Goal: Task Accomplishment & Management: Complete application form

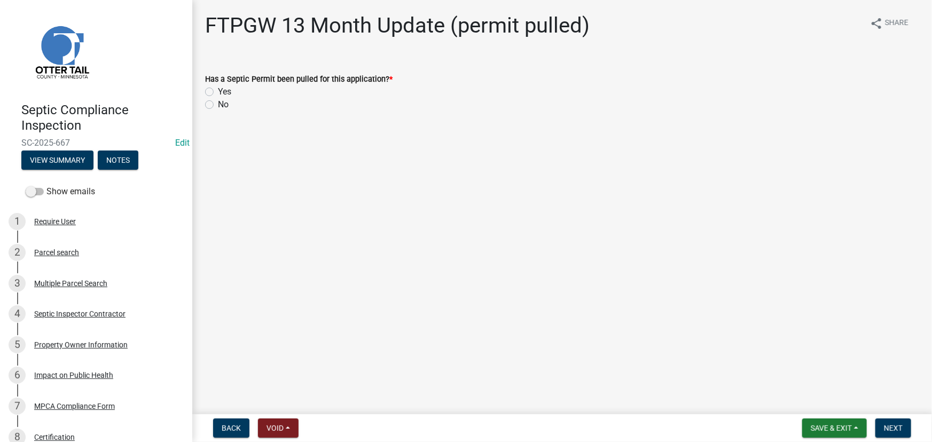
scroll to position [107, 0]
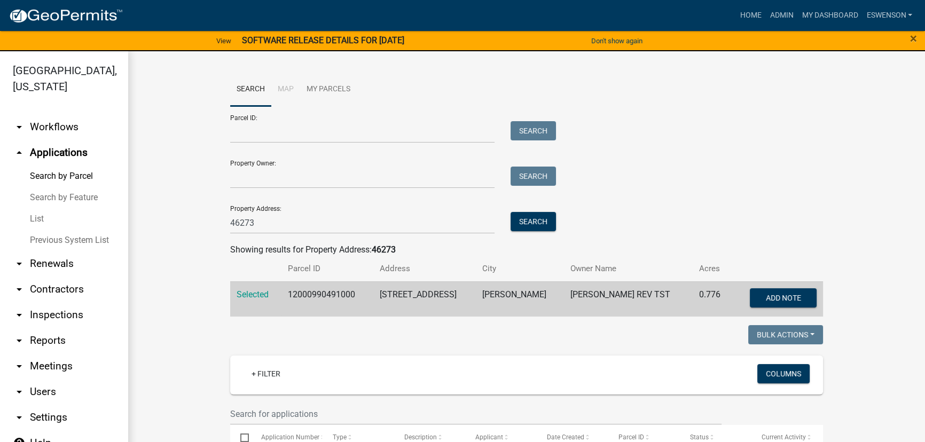
scroll to position [214, 0]
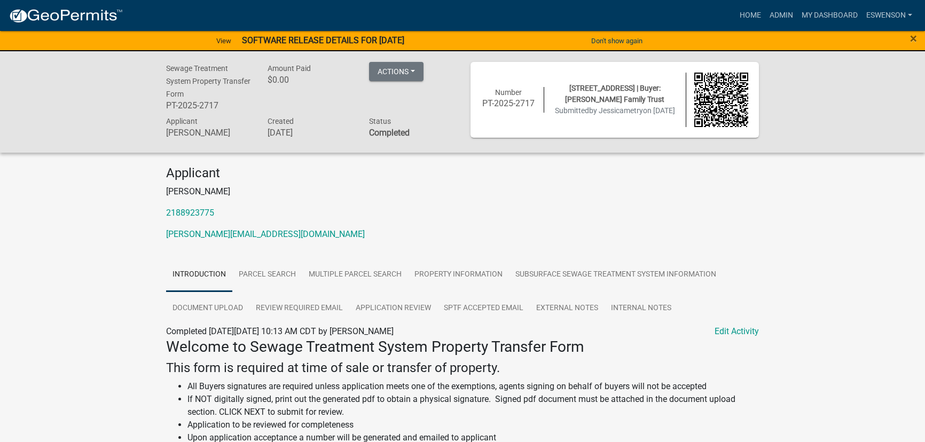
scroll to position [48, 0]
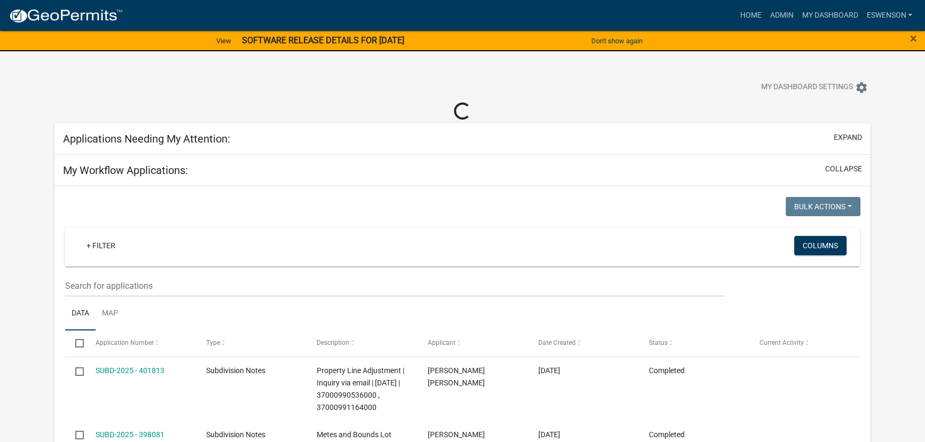
select select "3: 100"
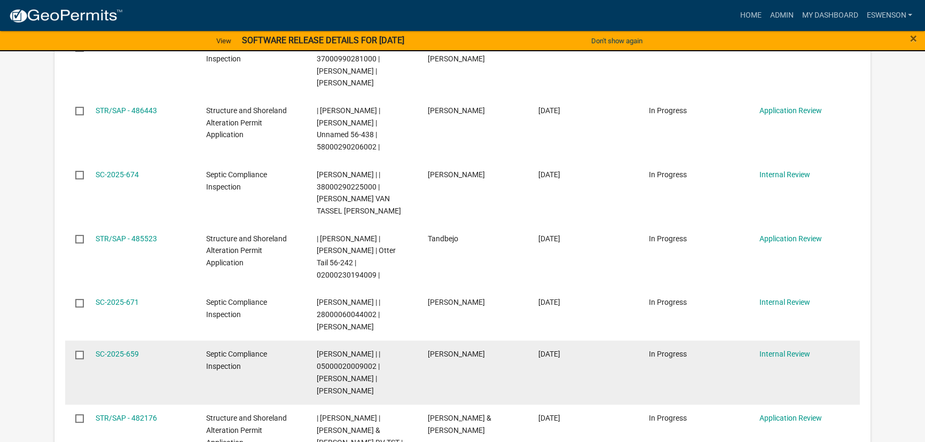
scroll to position [437, 0]
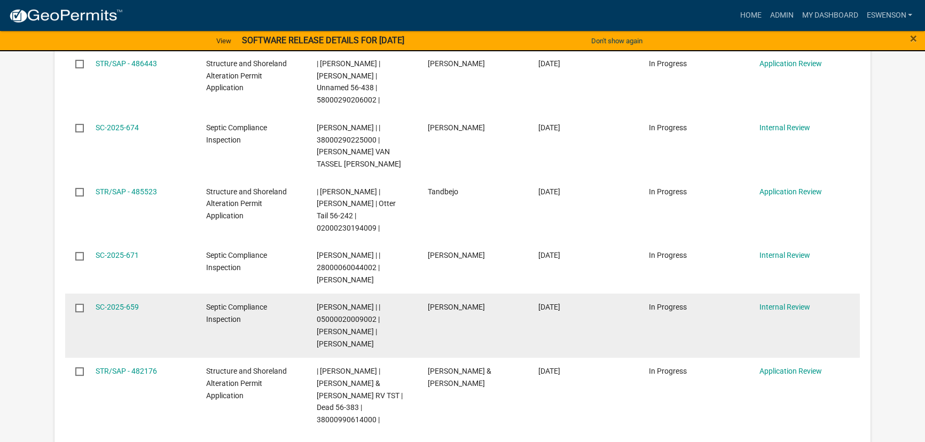
click at [124, 301] on div "SC-2025-659" at bounding box center [141, 307] width 90 height 12
click at [120, 303] on link "SC-2025-659" at bounding box center [117, 307] width 43 height 9
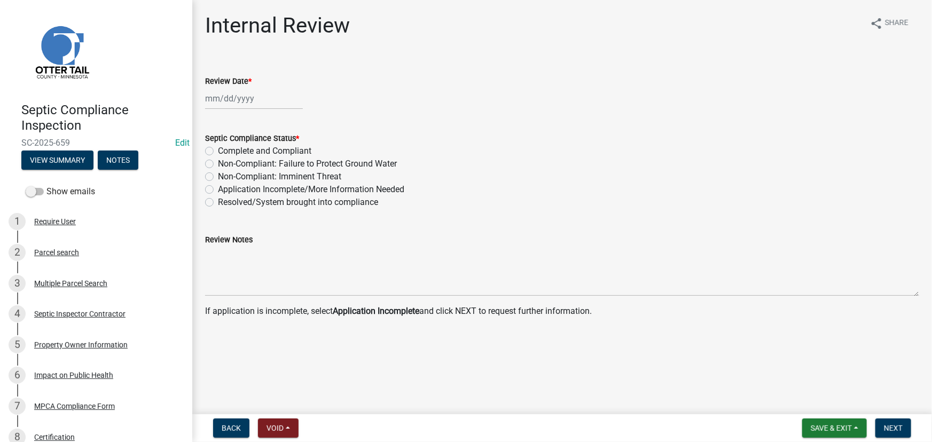
click at [224, 100] on div at bounding box center [254, 99] width 98 height 22
select select "10"
select select "2025"
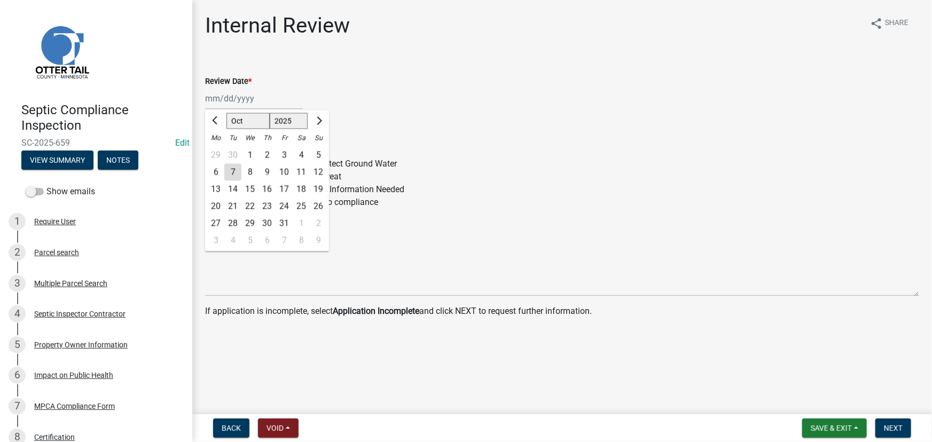
click at [230, 171] on div "7" at bounding box center [232, 172] width 17 height 17
type input "10/07/2025"
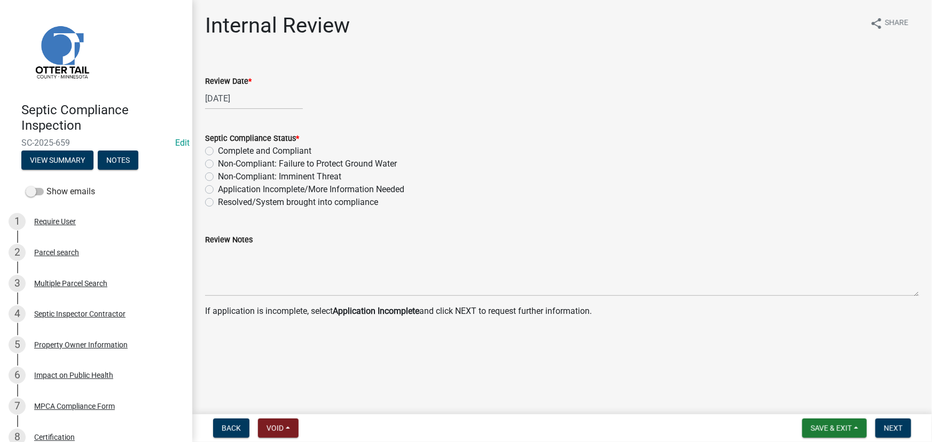
drag, startPoint x: 318, startPoint y: 163, endPoint x: 391, endPoint y: 203, distance: 83.2
click at [319, 163] on label "Non-Compliant: Failure to Protect Ground Water" at bounding box center [307, 164] width 179 height 13
click at [225, 163] on input "Non-Compliant: Failure to Protect Ground Water" at bounding box center [221, 161] width 7 height 7
radio input "true"
click at [905, 433] on button "Next" at bounding box center [893, 428] width 36 height 19
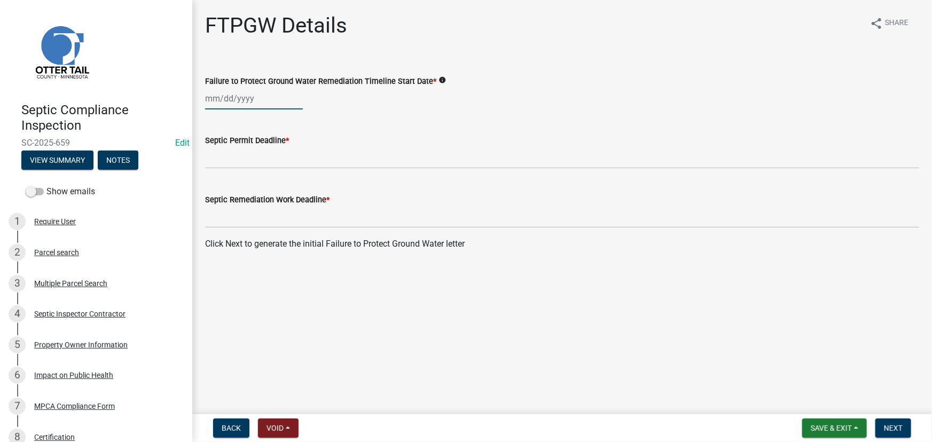
click at [215, 100] on div at bounding box center [254, 99] width 98 height 22
select select "10"
select select "2025"
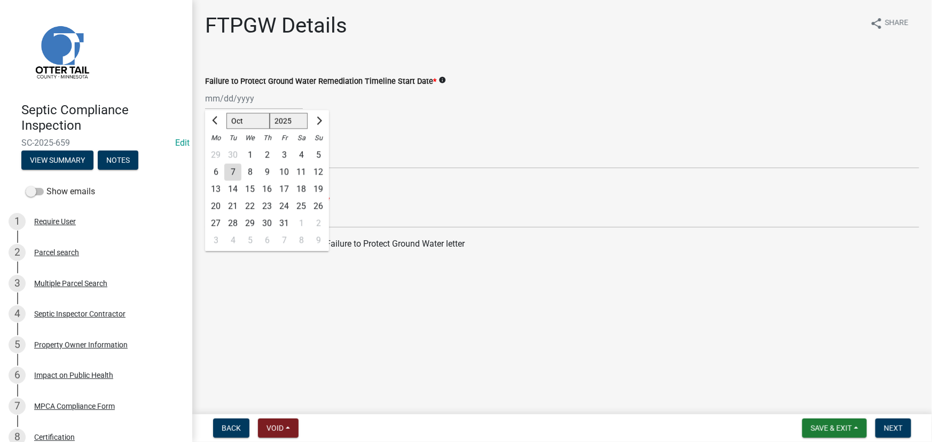
click at [235, 174] on div "7" at bounding box center [232, 172] width 17 height 17
type input "10/07/2025"
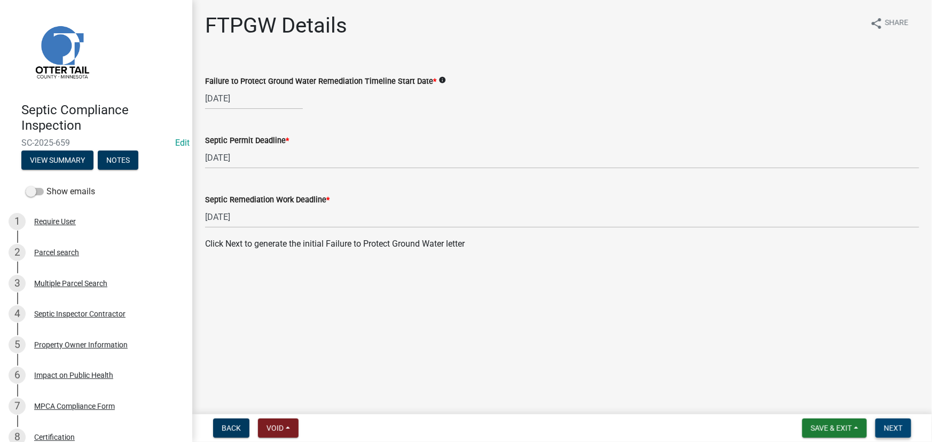
click at [884, 426] on span "Next" at bounding box center [893, 428] width 19 height 9
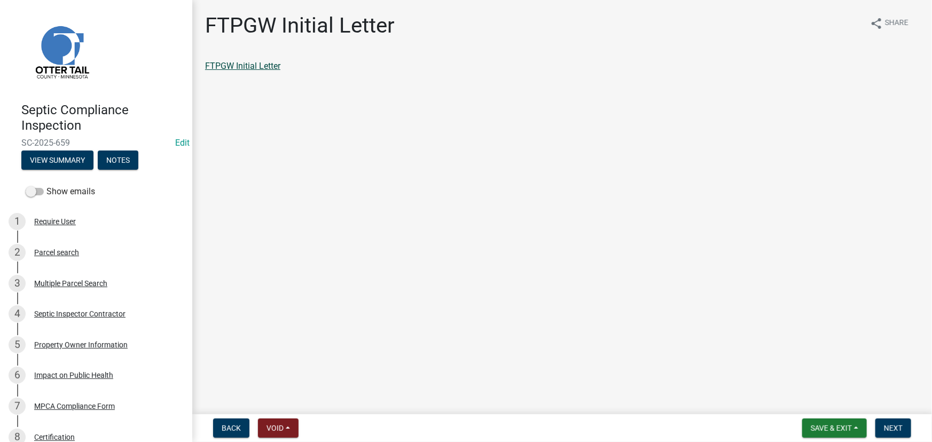
click at [257, 61] on link "FTPGW Initial Letter" at bounding box center [242, 66] width 75 height 10
click at [898, 421] on button "Next" at bounding box center [893, 428] width 36 height 19
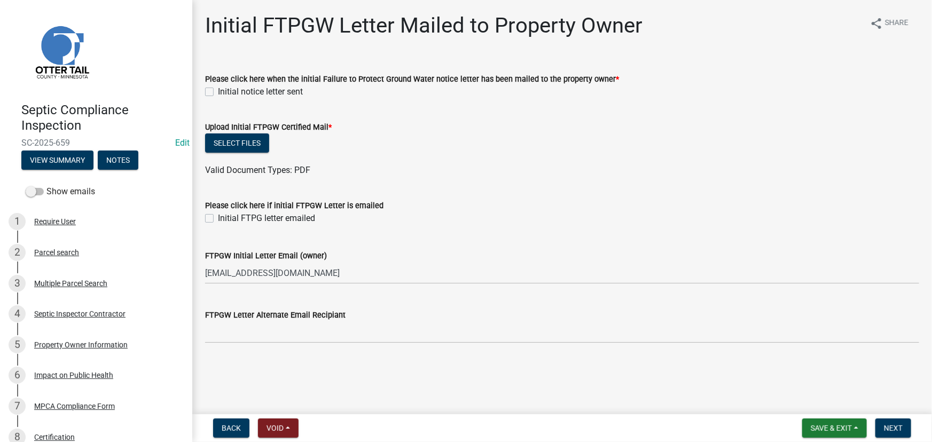
click at [266, 96] on label "Initial notice letter sent" at bounding box center [260, 91] width 85 height 13
click at [225, 92] on input "Initial notice letter sent" at bounding box center [221, 88] width 7 height 7
checkbox input "true"
click at [246, 142] on button "Select files" at bounding box center [237, 143] width 64 height 19
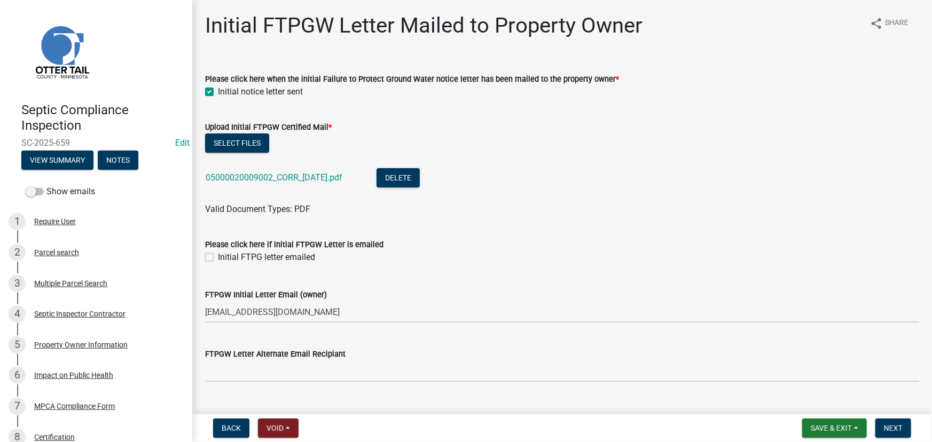
click at [256, 255] on label "Initial FTPG letter emailed" at bounding box center [266, 257] width 97 height 13
click at [225, 255] on input "Initial FTPG letter emailed" at bounding box center [221, 254] width 7 height 7
checkbox input "true"
click at [907, 428] on button "Next" at bounding box center [893, 428] width 36 height 19
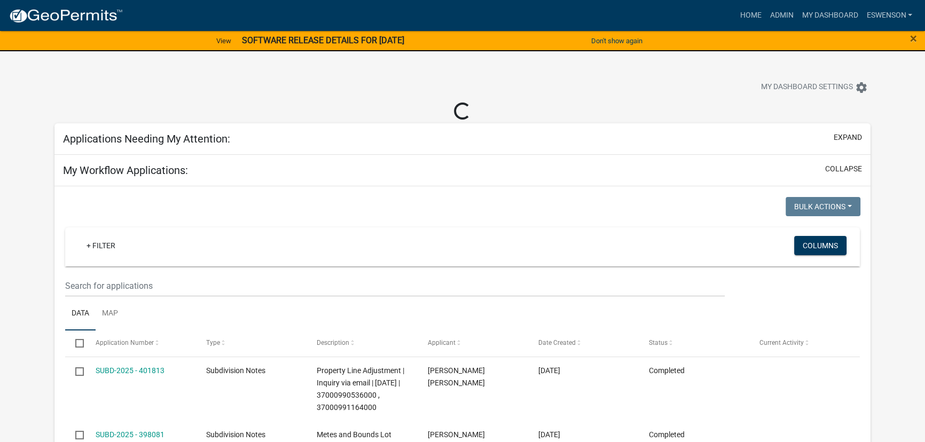
select select "3: 100"
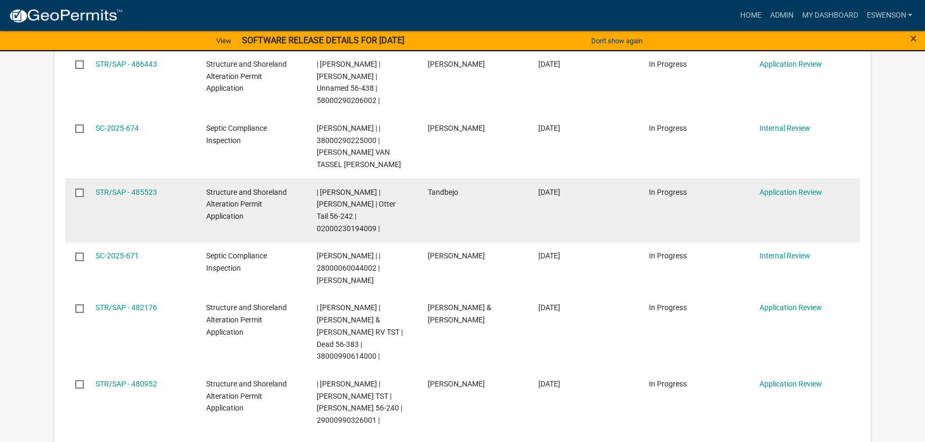
scroll to position [437, 0]
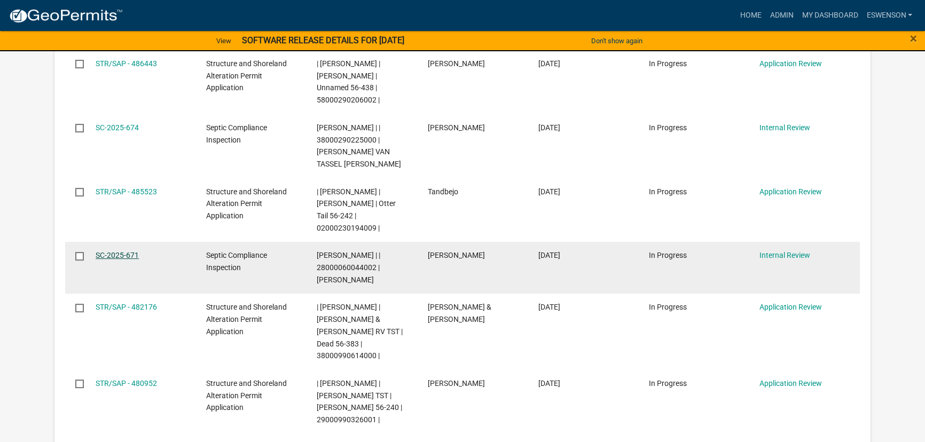
click at [123, 251] on link "SC-2025-671" at bounding box center [117, 255] width 43 height 9
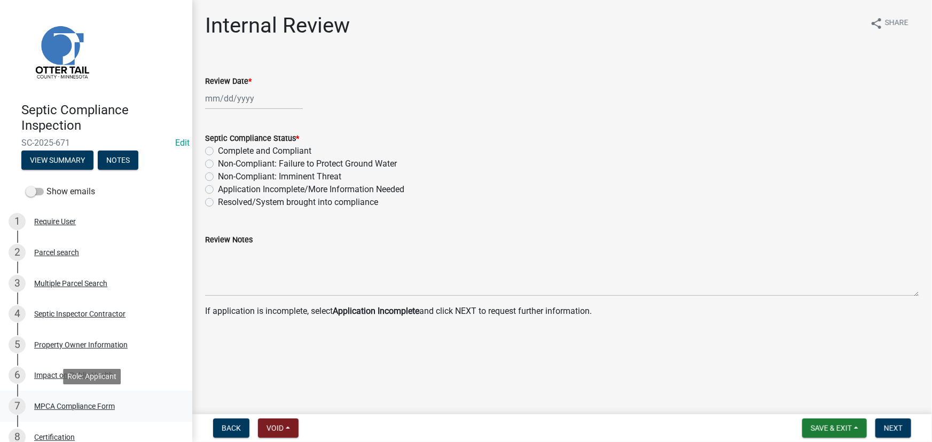
click at [91, 403] on div "MPCA Compliance Form" at bounding box center [74, 406] width 81 height 7
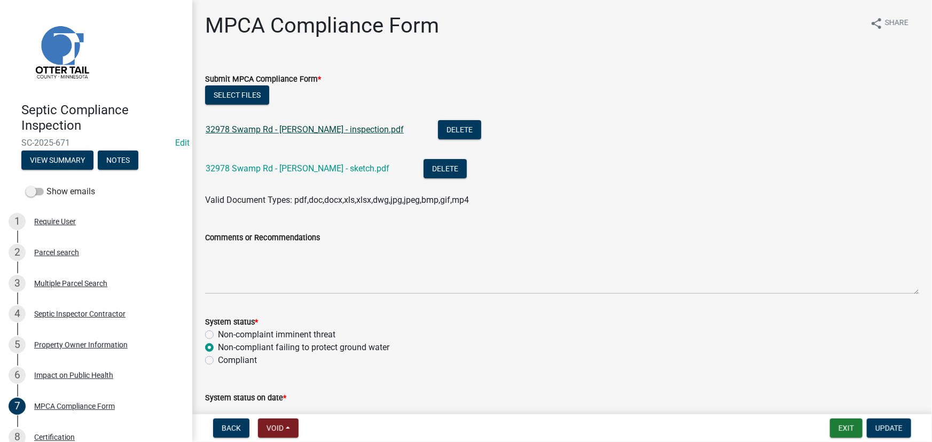
click at [260, 128] on link "32978 Swamp Rd - Wiese - inspection.pdf" at bounding box center [305, 129] width 198 height 10
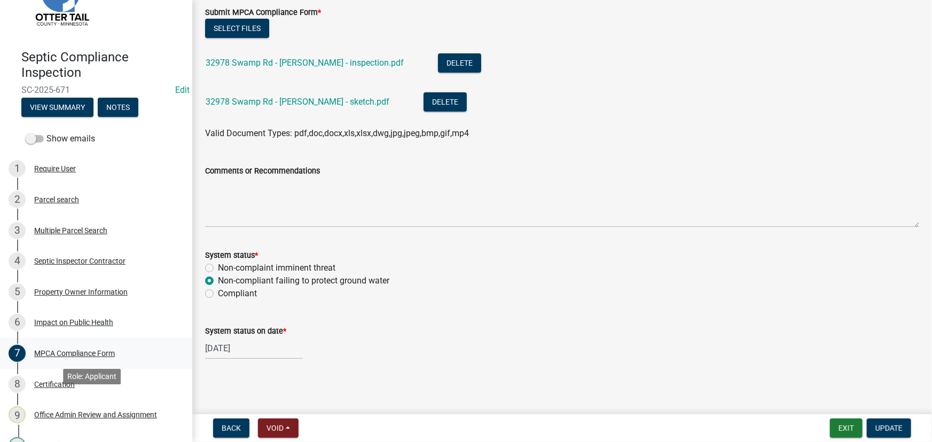
scroll to position [107, 0]
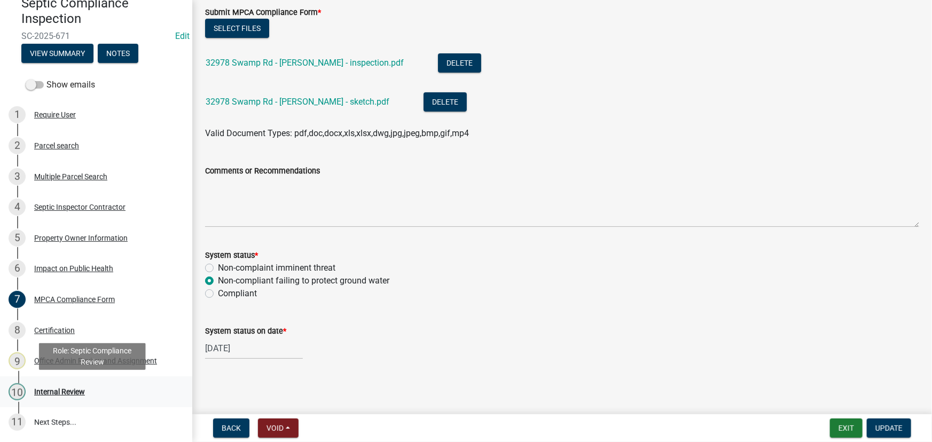
click at [67, 384] on div "10 Internal Review" at bounding box center [92, 391] width 167 height 17
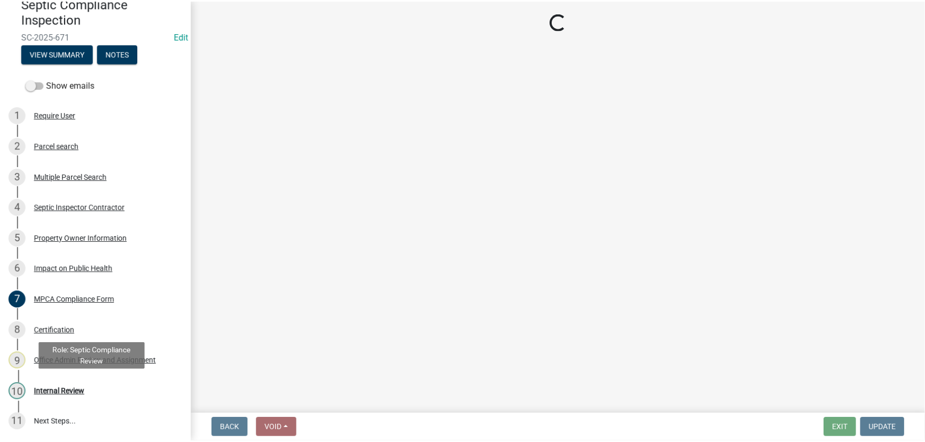
scroll to position [0, 0]
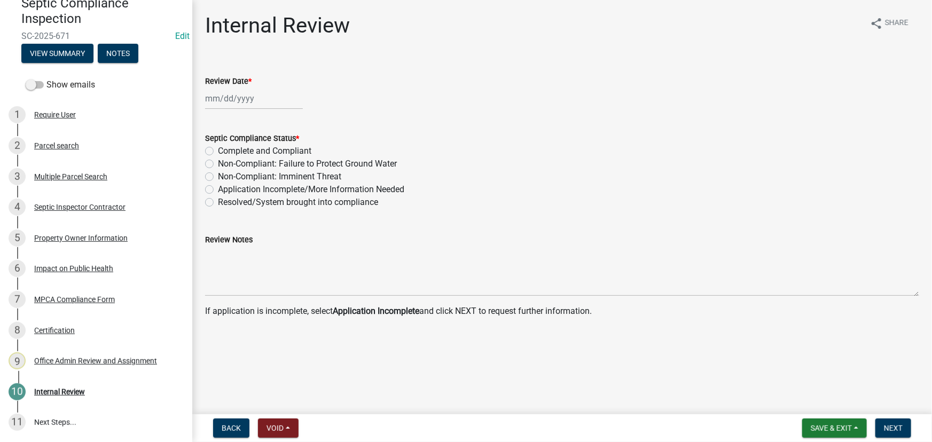
click at [240, 106] on div at bounding box center [254, 99] width 98 height 22
select select "10"
select select "2025"
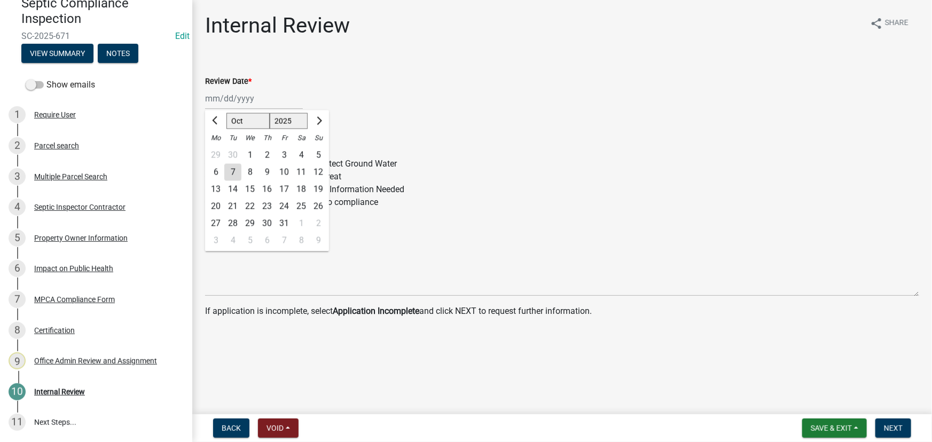
click at [233, 171] on div "7" at bounding box center [232, 172] width 17 height 17
type input "10/07/2025"
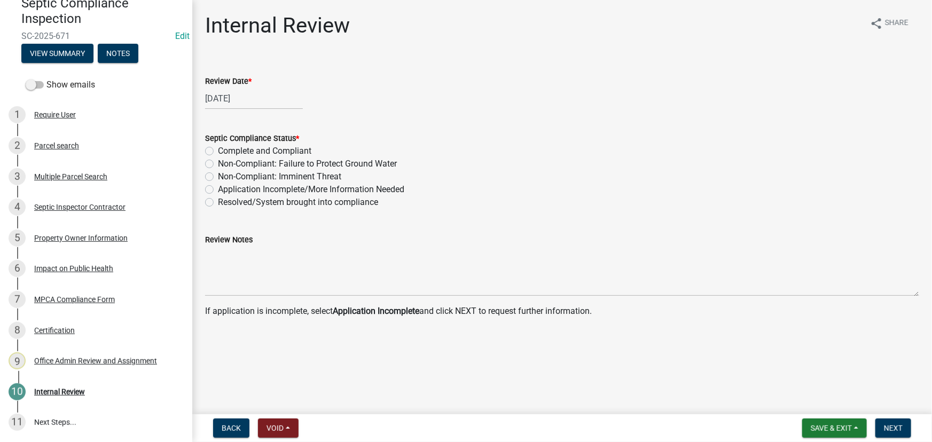
click at [336, 162] on label "Non-Compliant: Failure to Protect Ground Water" at bounding box center [307, 164] width 179 height 13
click at [225, 162] on input "Non-Compliant: Failure to Protect Ground Water" at bounding box center [221, 161] width 7 height 7
radio input "true"
click at [890, 424] on button "Next" at bounding box center [893, 428] width 36 height 19
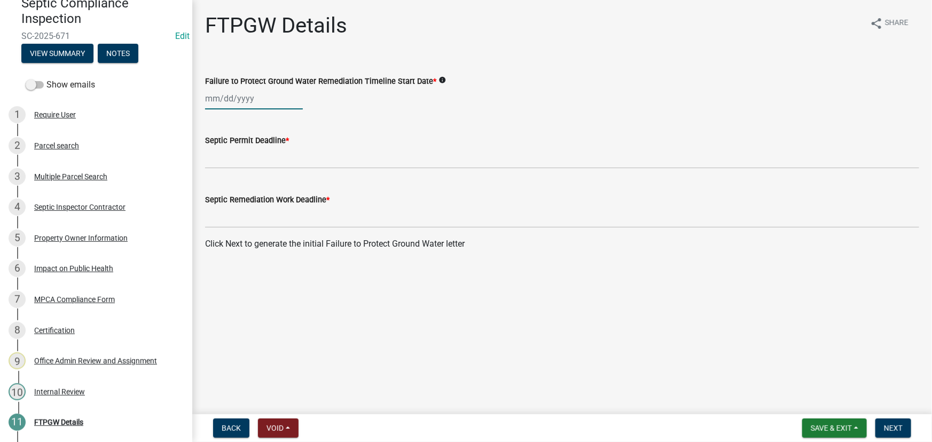
click at [256, 96] on div at bounding box center [254, 99] width 98 height 22
select select "10"
select select "2025"
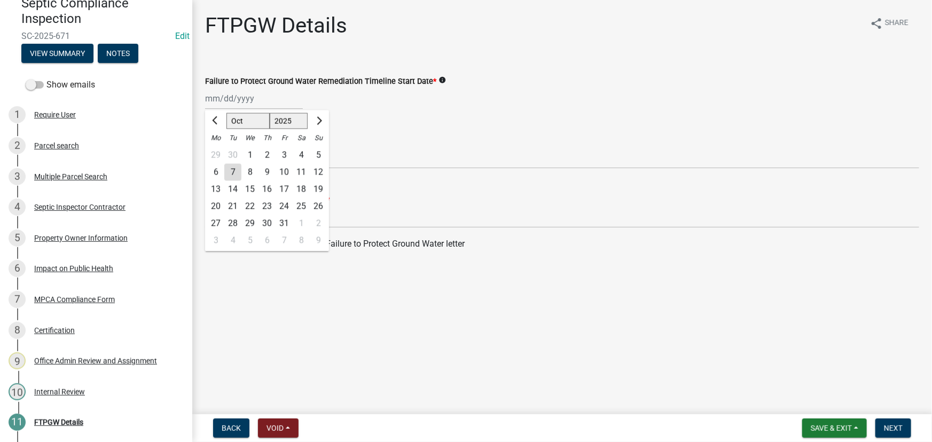
click at [234, 170] on div "7" at bounding box center [232, 172] width 17 height 17
type input "10/07/2025"
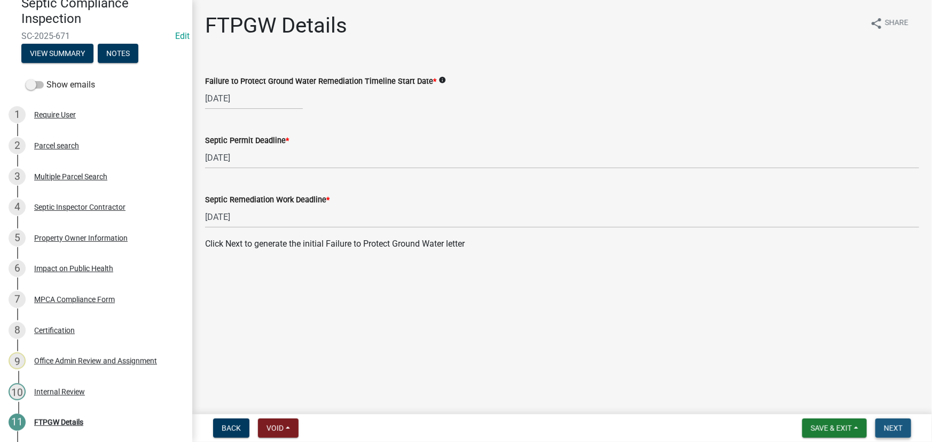
click at [890, 422] on button "Next" at bounding box center [893, 428] width 36 height 19
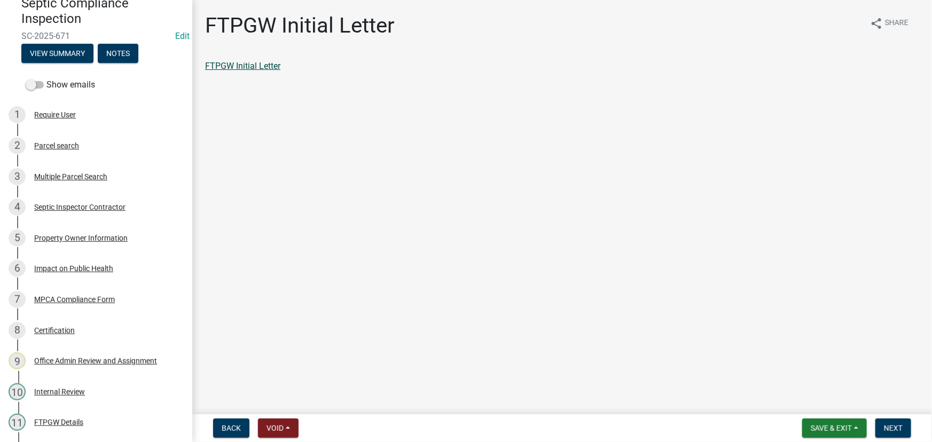
click at [247, 68] on link "FTPGW Initial Letter" at bounding box center [242, 66] width 75 height 10
click at [896, 429] on span "Next" at bounding box center [893, 428] width 19 height 9
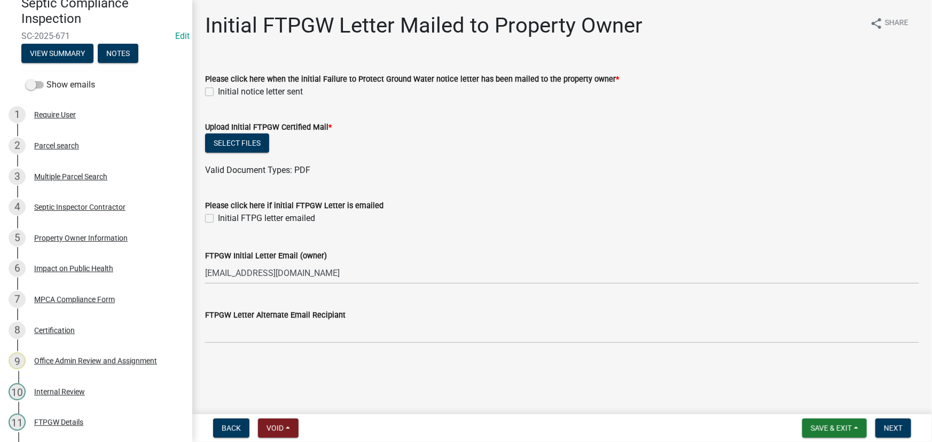
click at [249, 96] on label "Initial notice letter sent" at bounding box center [260, 91] width 85 height 13
click at [225, 92] on input "Initial notice letter sent" at bounding box center [221, 88] width 7 height 7
checkbox input "true"
click at [244, 138] on button "Select files" at bounding box center [237, 143] width 64 height 19
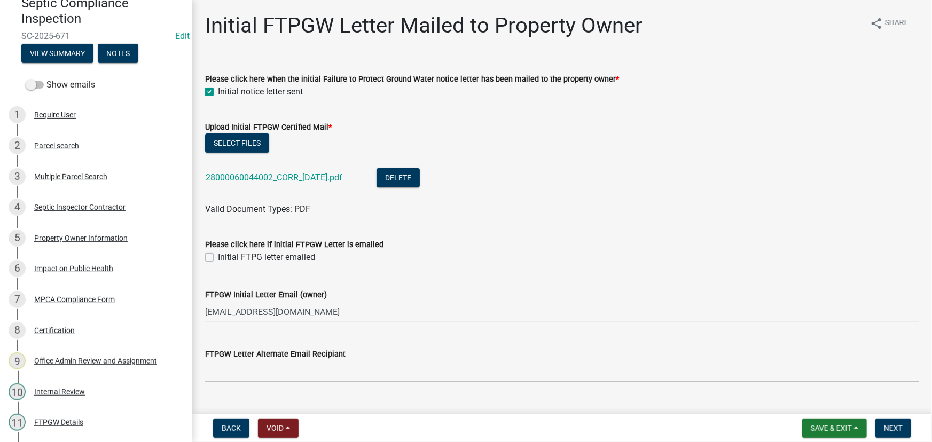
click at [251, 257] on label "Initial FTPG letter emailed" at bounding box center [266, 257] width 97 height 13
click at [225, 257] on input "Initial FTPG letter emailed" at bounding box center [221, 254] width 7 height 7
checkbox input "true"
click at [900, 434] on button "Next" at bounding box center [893, 428] width 36 height 19
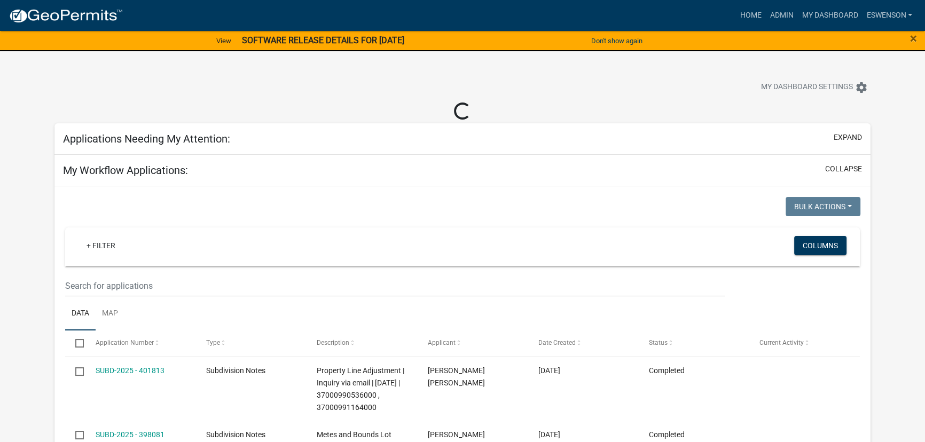
select select "3: 100"
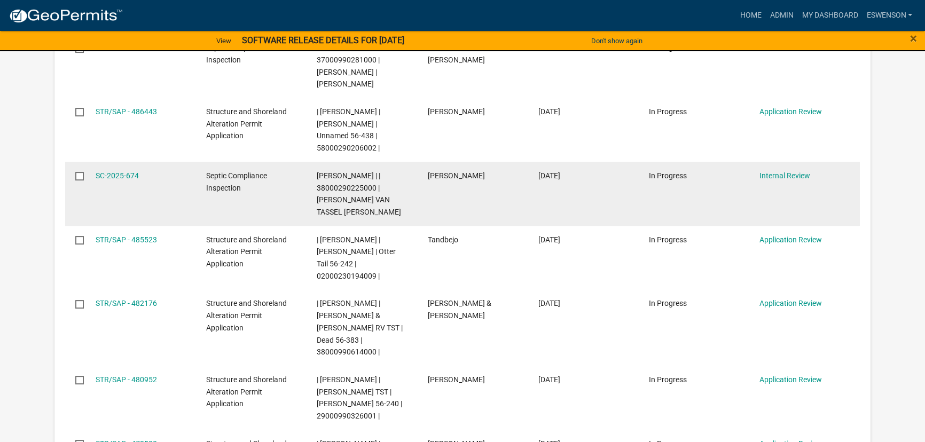
scroll to position [388, 0]
click at [120, 172] on link "SC-2025-674" at bounding box center [117, 176] width 43 height 9
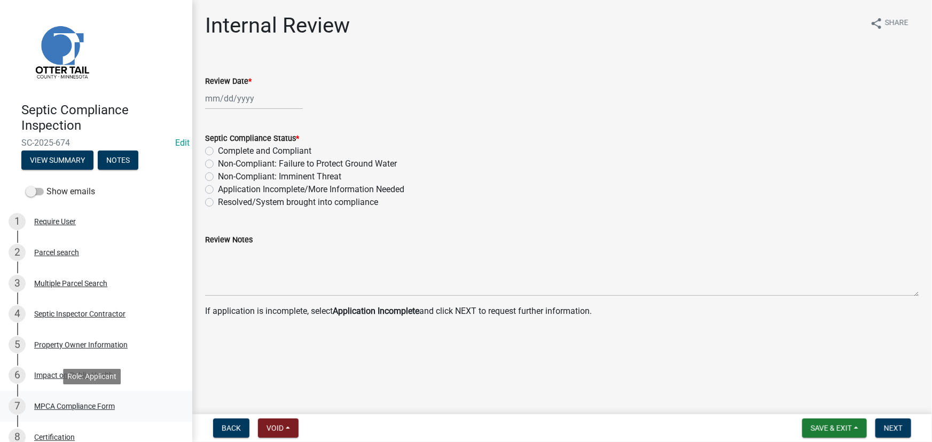
click at [91, 403] on div "MPCA Compliance Form" at bounding box center [74, 406] width 81 height 7
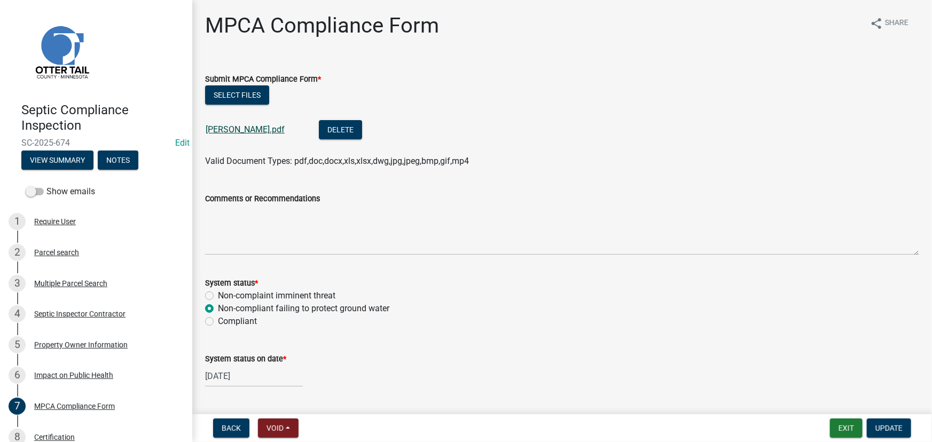
click at [241, 127] on link "Gray MJ.pdf" at bounding box center [245, 129] width 79 height 10
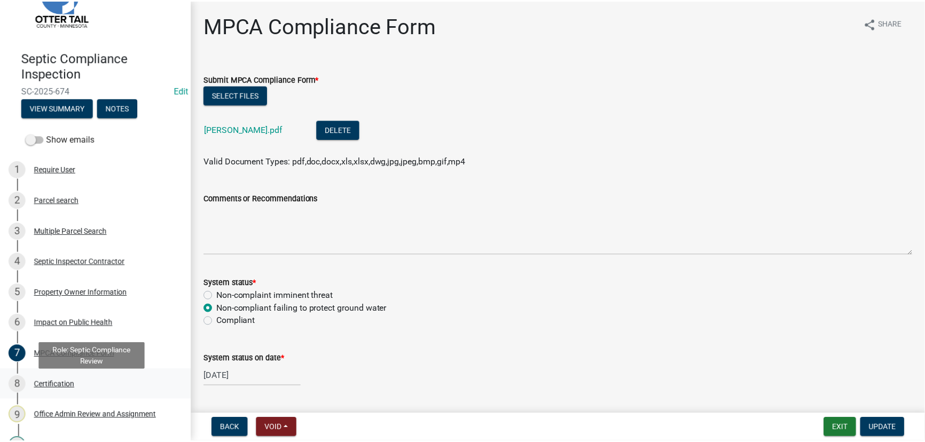
scroll to position [107, 0]
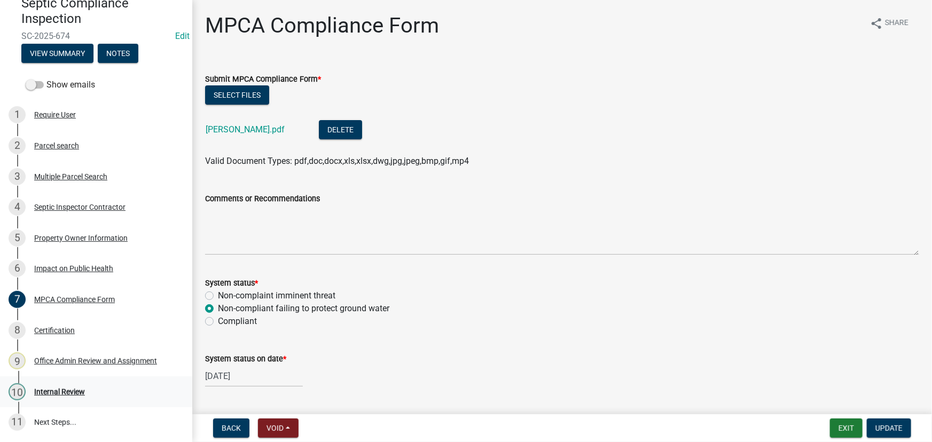
click at [73, 395] on div "Internal Review" at bounding box center [59, 391] width 51 height 7
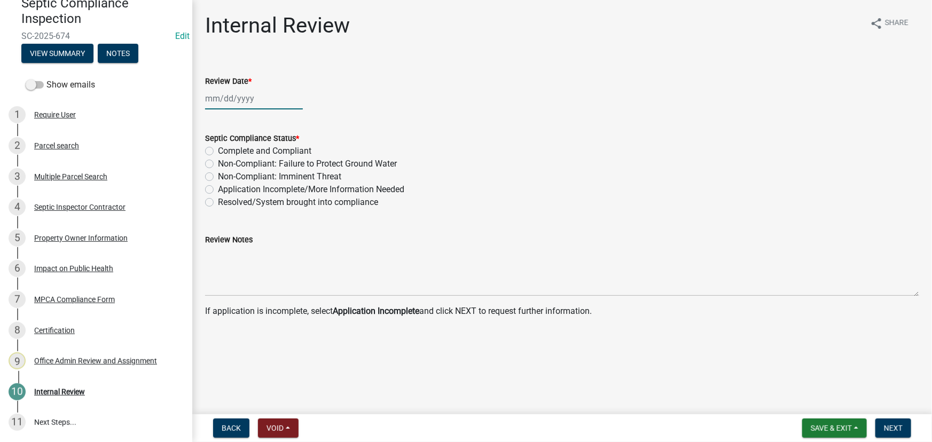
click at [256, 100] on div at bounding box center [254, 99] width 98 height 22
select select "10"
select select "2025"
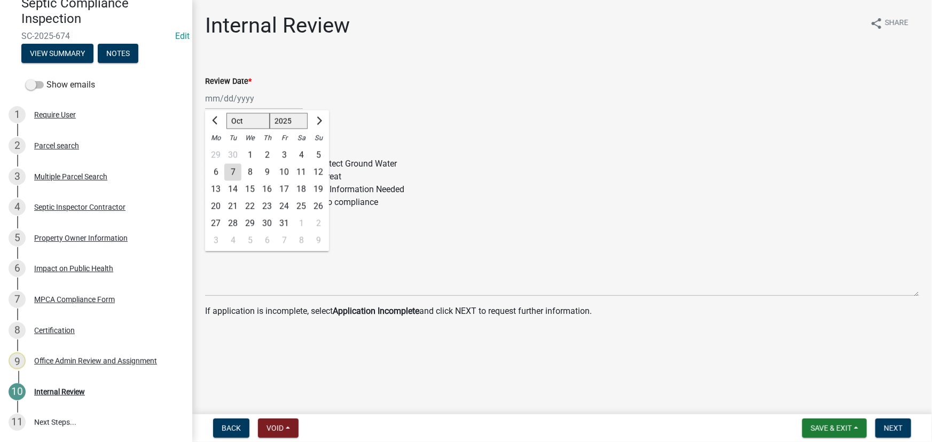
click at [236, 176] on div "7" at bounding box center [232, 172] width 17 height 17
type input "10/07/2025"
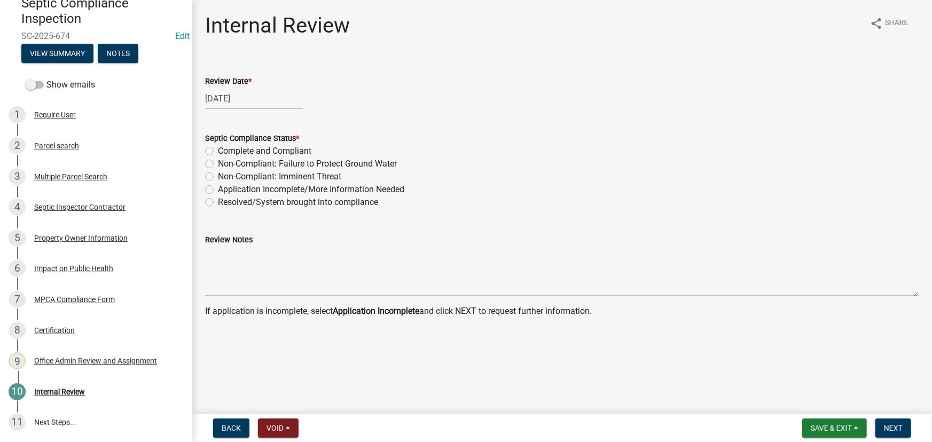
click at [322, 167] on label "Non-Compliant: Failure to Protect Ground Water" at bounding box center [307, 164] width 179 height 13
click at [225, 164] on input "Non-Compliant: Failure to Protect Ground Water" at bounding box center [221, 161] width 7 height 7
radio input "true"
click at [882, 427] on button "Next" at bounding box center [893, 428] width 36 height 19
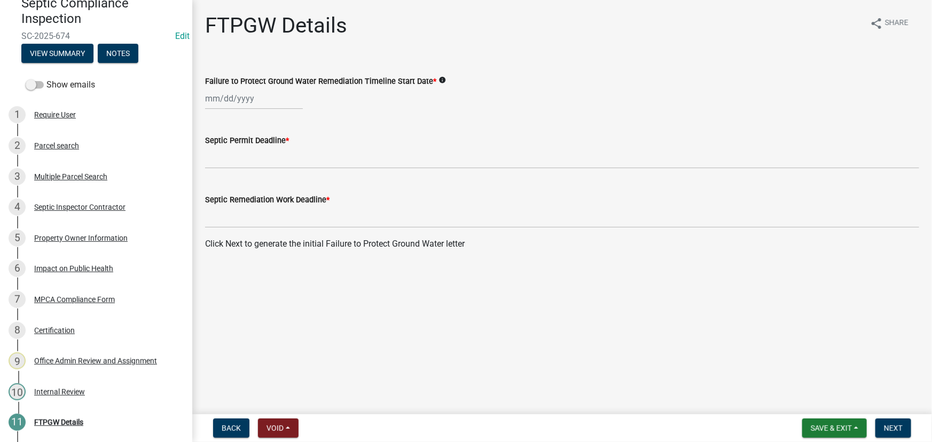
click at [231, 104] on div at bounding box center [254, 99] width 98 height 22
select select "10"
select select "2025"
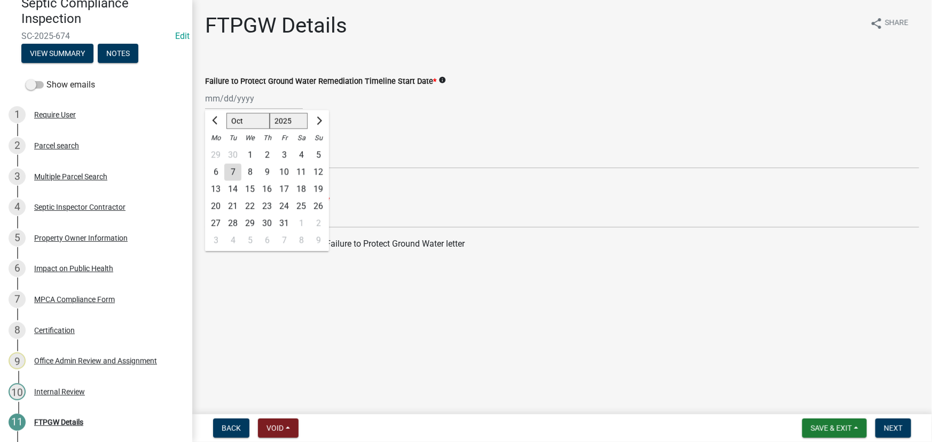
click at [240, 177] on div "7" at bounding box center [232, 172] width 17 height 17
type input "10/07/2025"
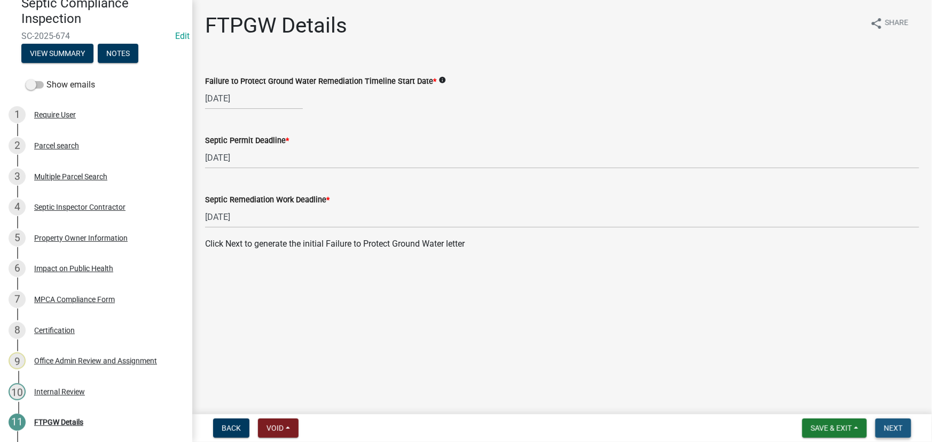
click at [886, 422] on button "Next" at bounding box center [893, 428] width 36 height 19
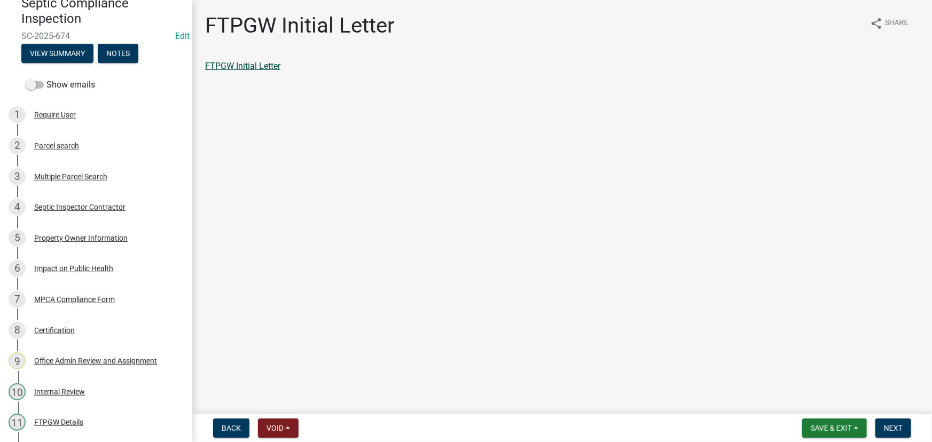
click at [227, 67] on link "FTPGW Initial Letter" at bounding box center [242, 66] width 75 height 10
click at [889, 431] on span "Next" at bounding box center [893, 428] width 19 height 9
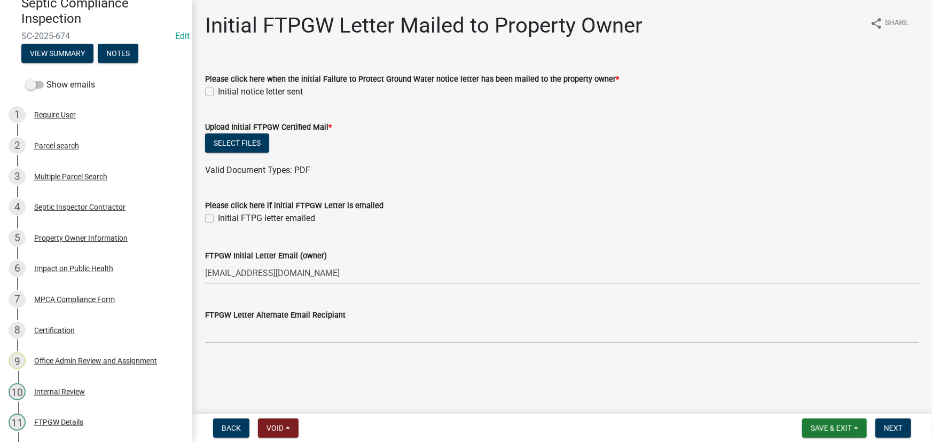
drag, startPoint x: 266, startPoint y: 88, endPoint x: 266, endPoint y: 101, distance: 13.4
click at [266, 89] on label "Initial notice letter sent" at bounding box center [260, 91] width 85 height 13
click at [225, 89] on input "Initial notice letter sent" at bounding box center [221, 88] width 7 height 7
checkbox input "true"
click at [252, 144] on button "Select files" at bounding box center [237, 143] width 64 height 19
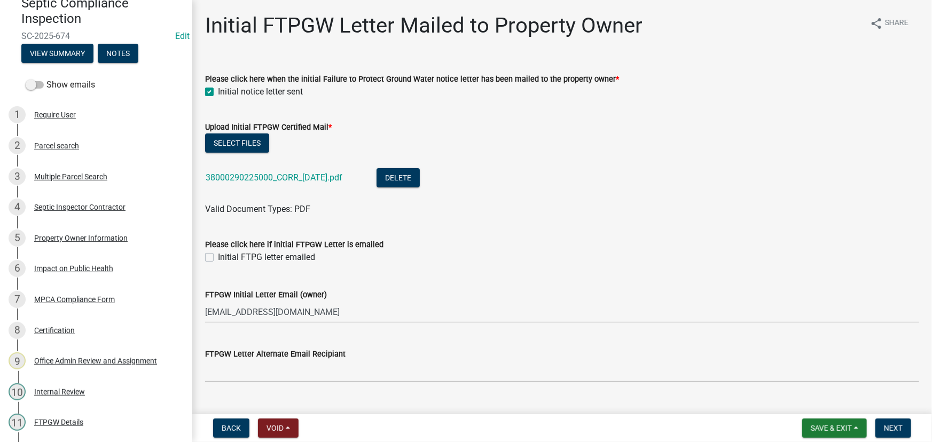
click at [269, 262] on label "Initial FTPG letter emailed" at bounding box center [266, 257] width 97 height 13
click at [225, 258] on input "Initial FTPG letter emailed" at bounding box center [221, 254] width 7 height 7
checkbox input "true"
click at [888, 420] on button "Next" at bounding box center [893, 428] width 36 height 19
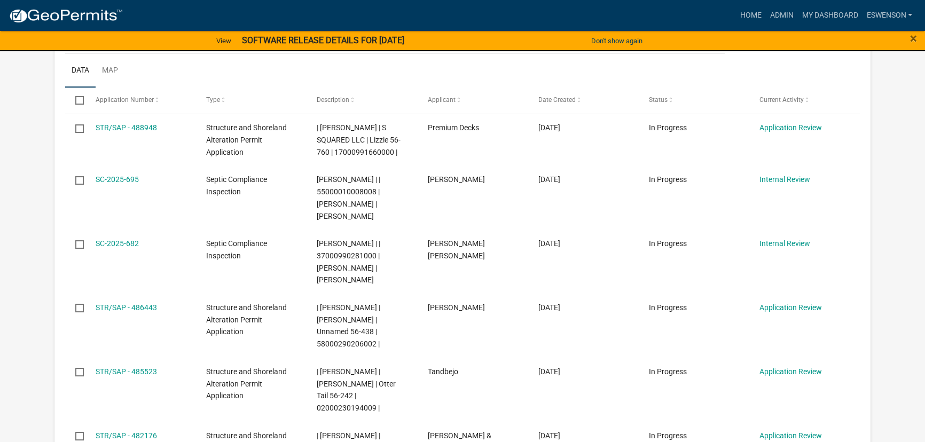
scroll to position [194, 0]
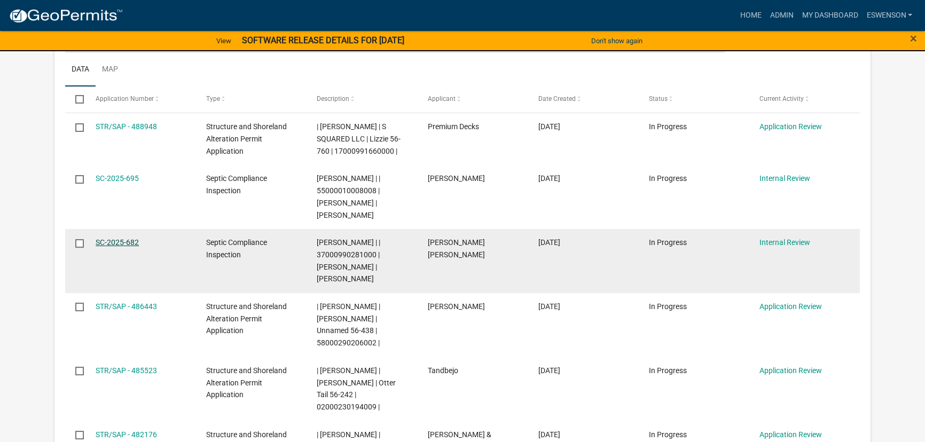
click at [115, 238] on link "SC-2025-682" at bounding box center [117, 242] width 43 height 9
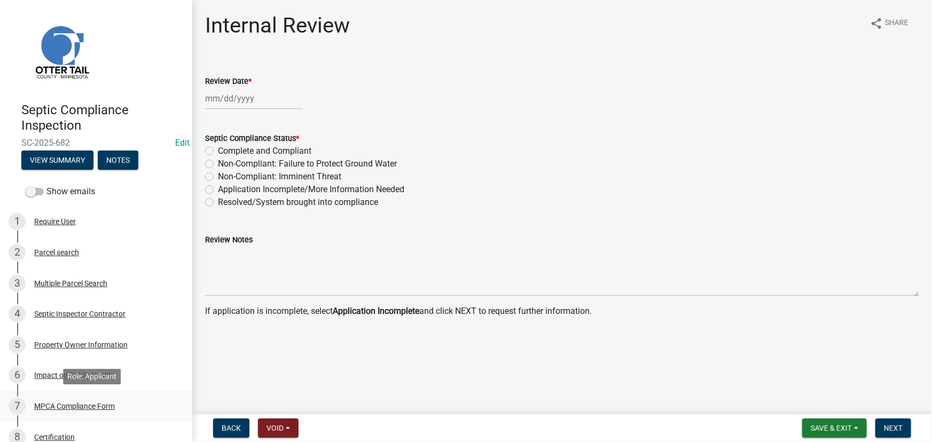
click at [89, 405] on div "MPCA Compliance Form" at bounding box center [74, 406] width 81 height 7
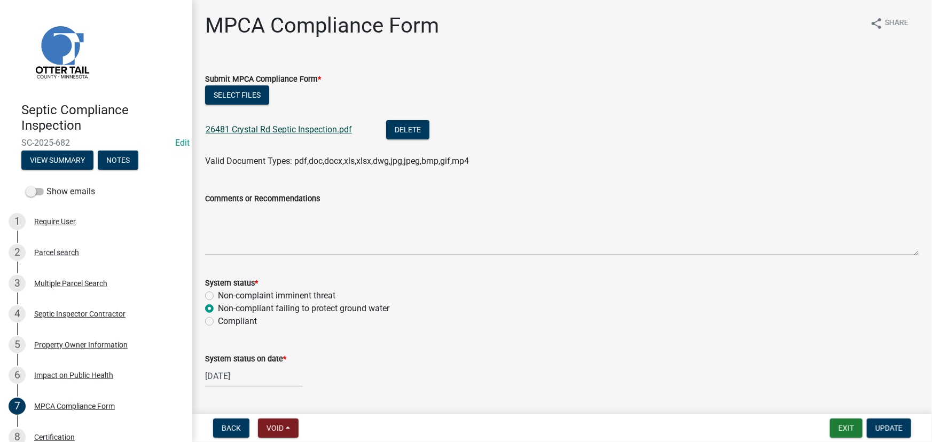
click at [261, 125] on link "26481 Crystal Rd Septic Inspection.pdf" at bounding box center [279, 129] width 146 height 10
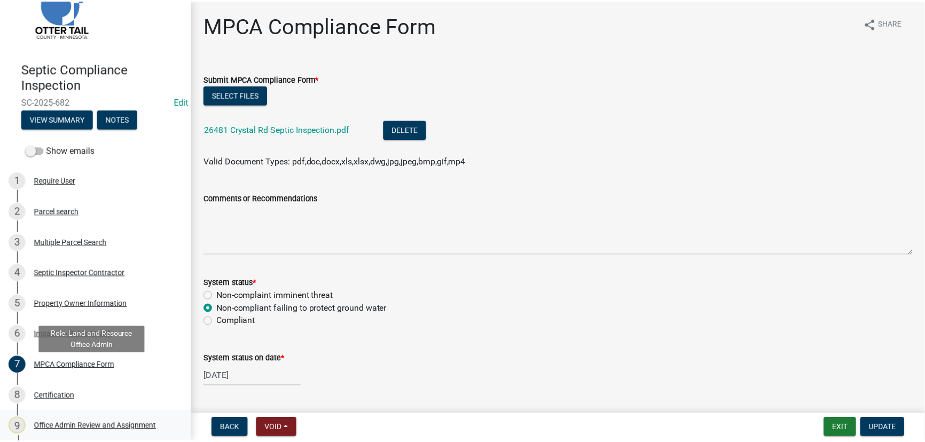
scroll to position [97, 0]
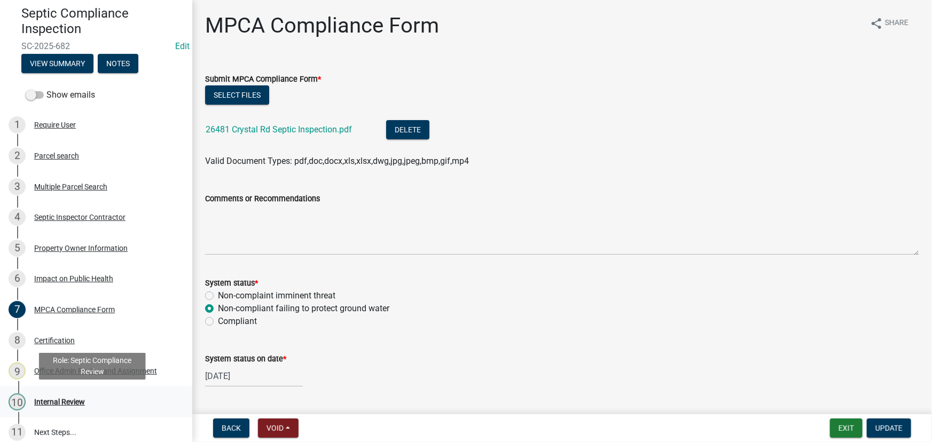
click at [52, 404] on div "Internal Review" at bounding box center [59, 401] width 51 height 7
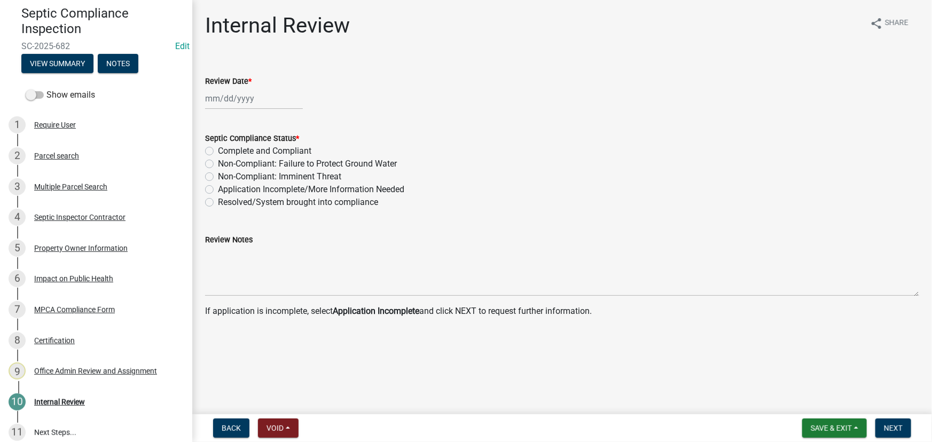
click at [244, 101] on div at bounding box center [254, 99] width 98 height 22
select select "10"
select select "2025"
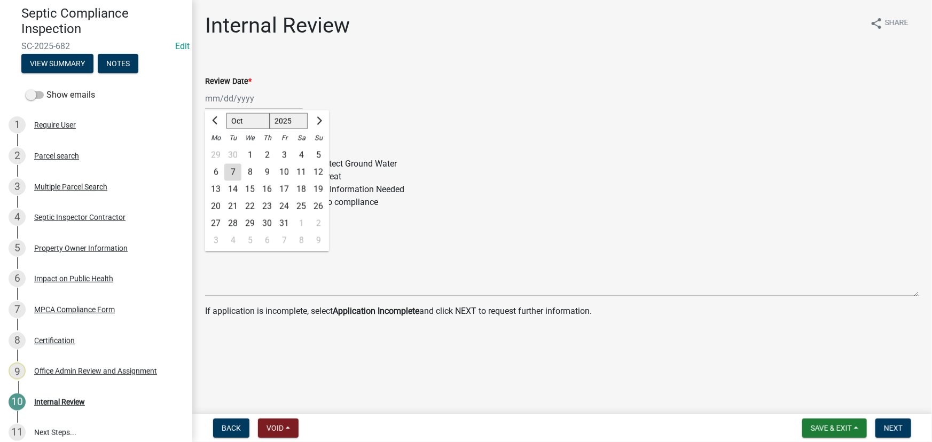
click at [238, 173] on div "7" at bounding box center [232, 172] width 17 height 17
type input "10/07/2025"
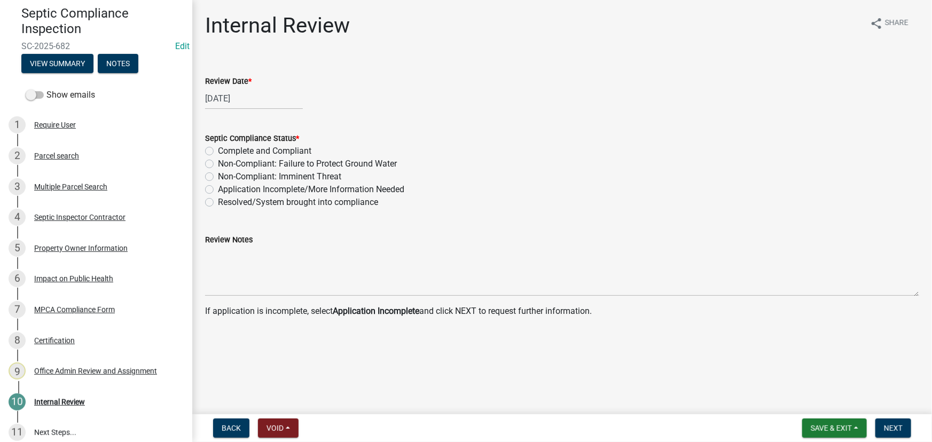
click at [315, 161] on label "Non-Compliant: Failure to Protect Ground Water" at bounding box center [307, 164] width 179 height 13
click at [225, 161] on input "Non-Compliant: Failure to Protect Ground Water" at bounding box center [221, 161] width 7 height 7
radio input "true"
click at [881, 423] on button "Next" at bounding box center [893, 428] width 36 height 19
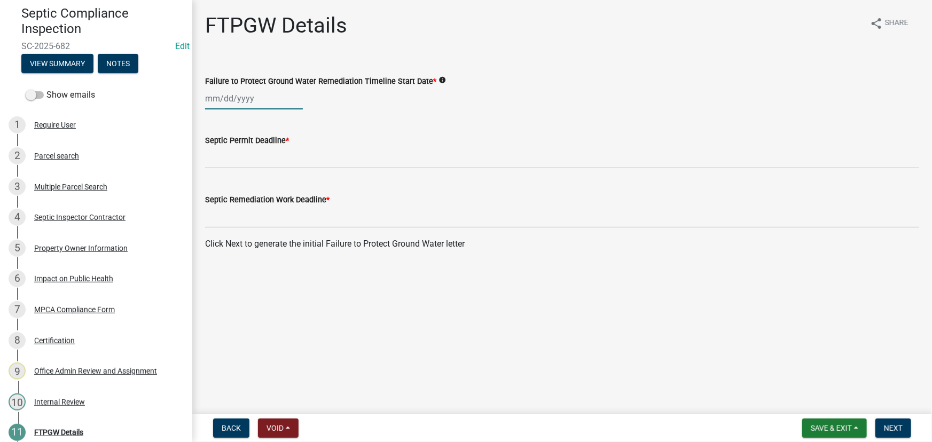
click at [245, 92] on div at bounding box center [254, 99] width 98 height 22
select select "10"
select select "2025"
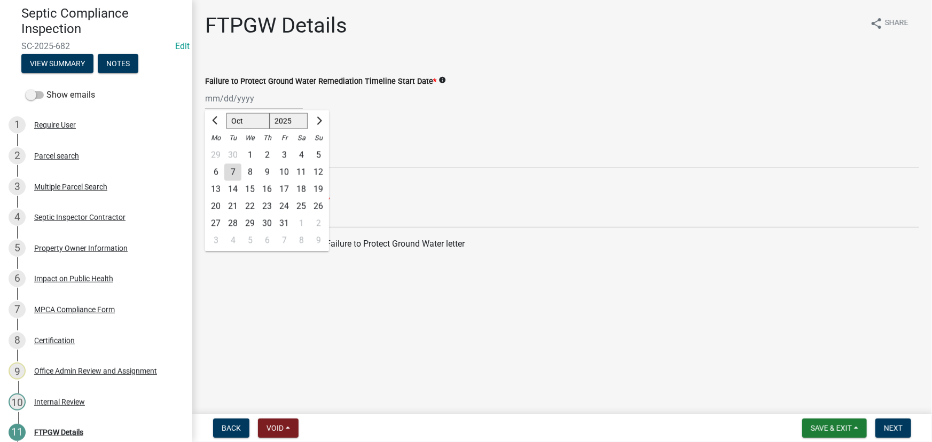
click at [232, 171] on div "7" at bounding box center [232, 172] width 17 height 17
type input "10/07/2025"
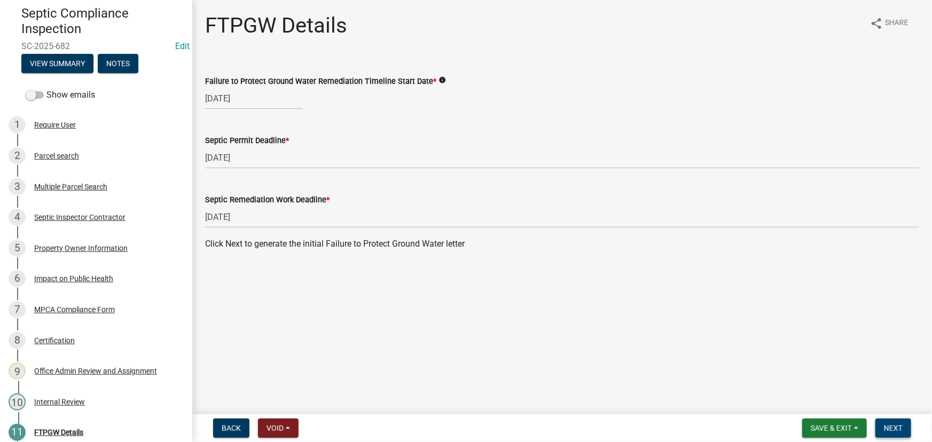
click at [887, 428] on span "Next" at bounding box center [893, 428] width 19 height 9
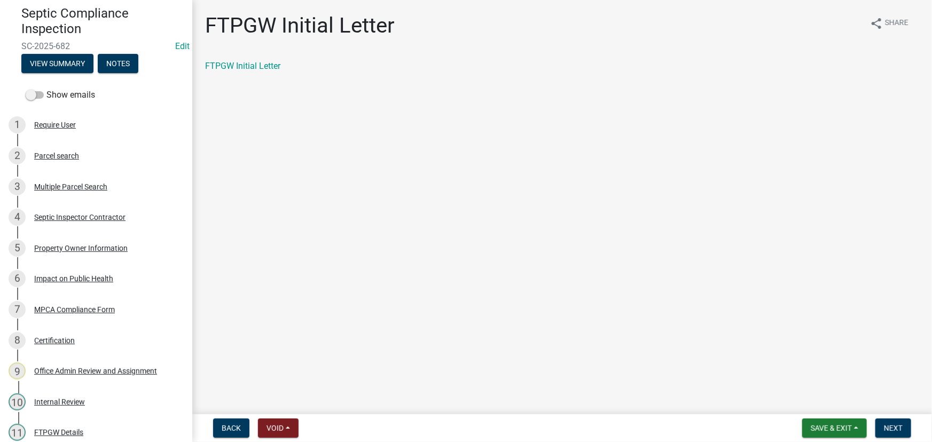
click at [248, 58] on div "FTPGW Initial Letter share Share FTPGW Initial Letter" at bounding box center [562, 52] width 730 height 78
click at [236, 60] on div "FTPGW Initial Letter" at bounding box center [562, 66] width 714 height 13
click at [234, 64] on link "FTPGW Initial Letter" at bounding box center [242, 66] width 75 height 10
click at [885, 420] on button "Next" at bounding box center [893, 428] width 36 height 19
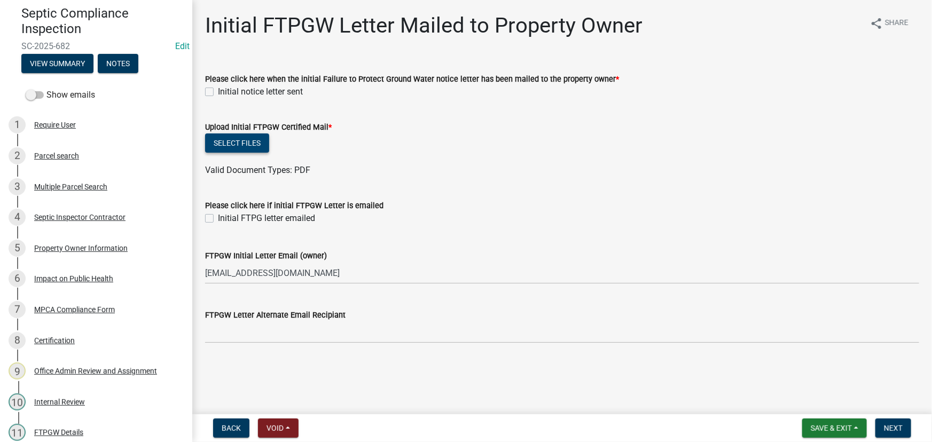
click at [261, 146] on button "Select files" at bounding box center [237, 143] width 64 height 19
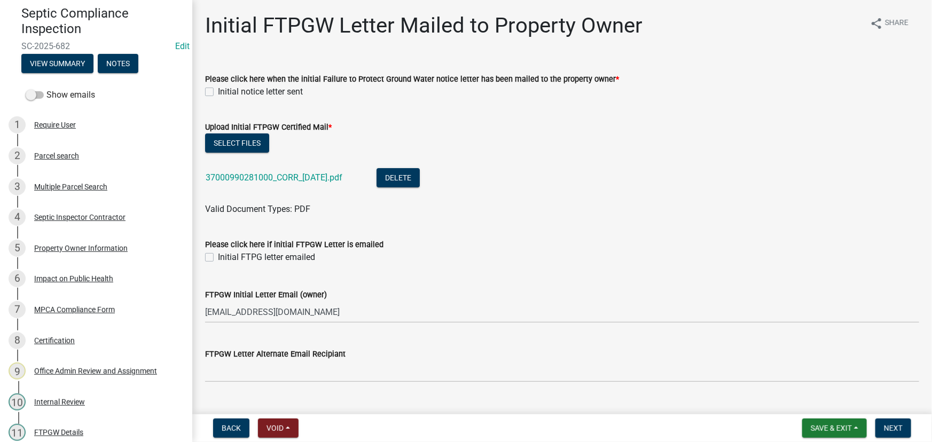
click at [246, 92] on label "Initial notice letter sent" at bounding box center [260, 91] width 85 height 13
click at [225, 92] on input "Initial notice letter sent" at bounding box center [221, 88] width 7 height 7
checkbox input "true"
drag, startPoint x: 248, startPoint y: 249, endPoint x: 305, endPoint y: 271, distance: 61.5
click at [248, 249] on div "Please click here if initial FTPGW Letter is emailed" at bounding box center [562, 244] width 714 height 13
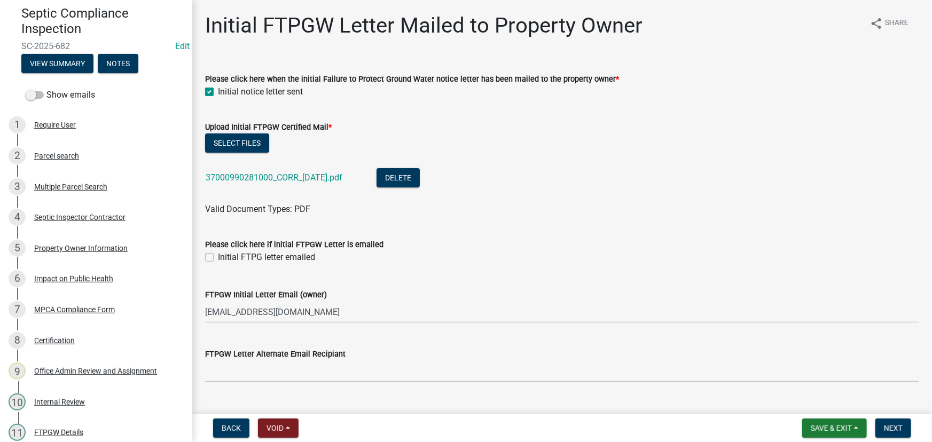
click at [240, 261] on label "Initial FTPG letter emailed" at bounding box center [266, 257] width 97 height 13
click at [225, 258] on input "Initial FTPG letter emailed" at bounding box center [221, 254] width 7 height 7
checkbox input "true"
click at [894, 434] on button "Next" at bounding box center [893, 428] width 36 height 19
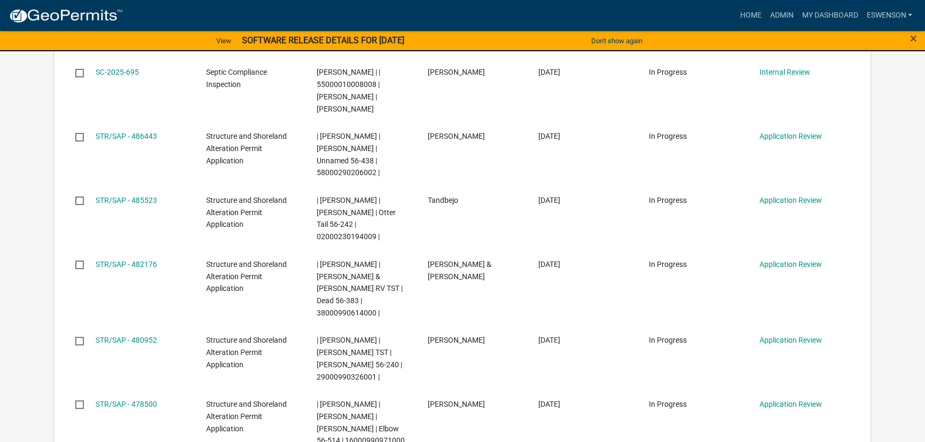
scroll to position [111, 0]
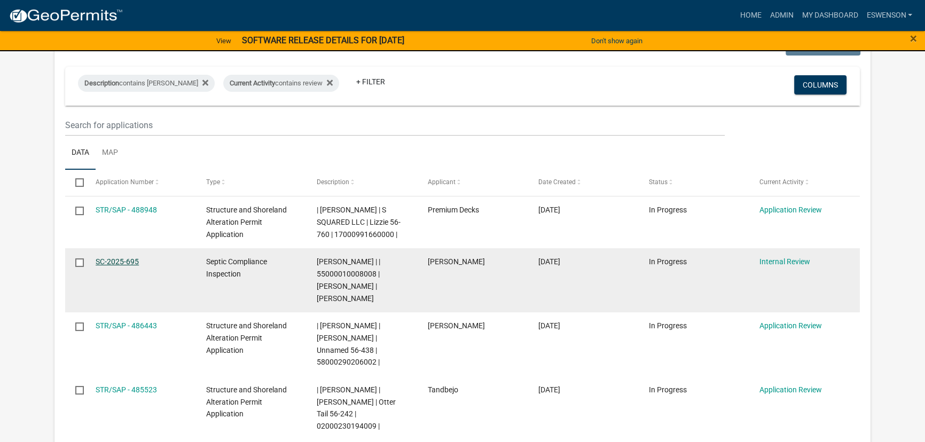
click at [112, 266] on link "SC-2025-695" at bounding box center [117, 261] width 43 height 9
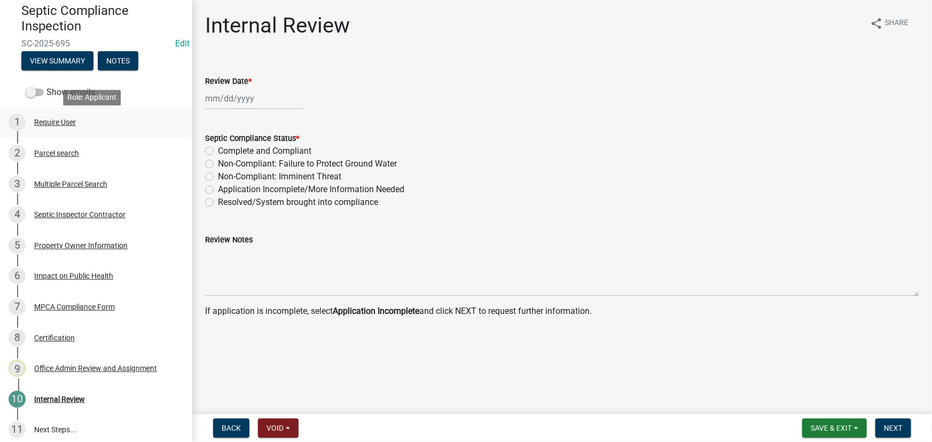
scroll to position [107, 0]
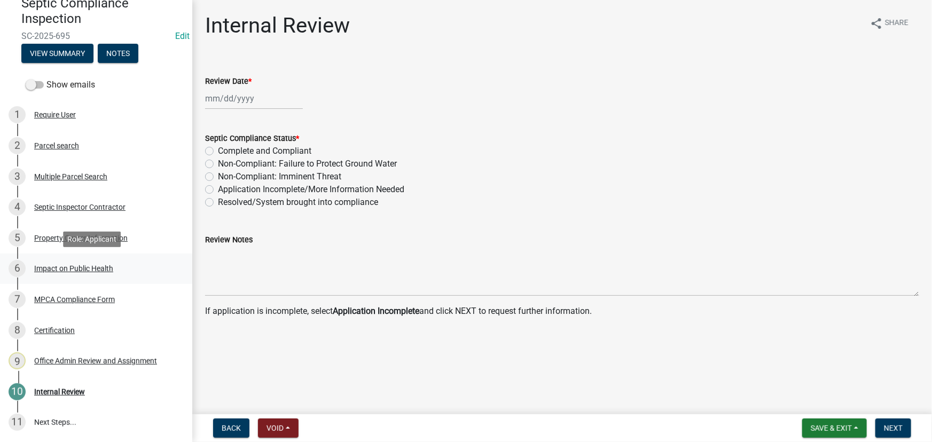
click at [73, 268] on div "Impact on Public Health" at bounding box center [73, 268] width 79 height 7
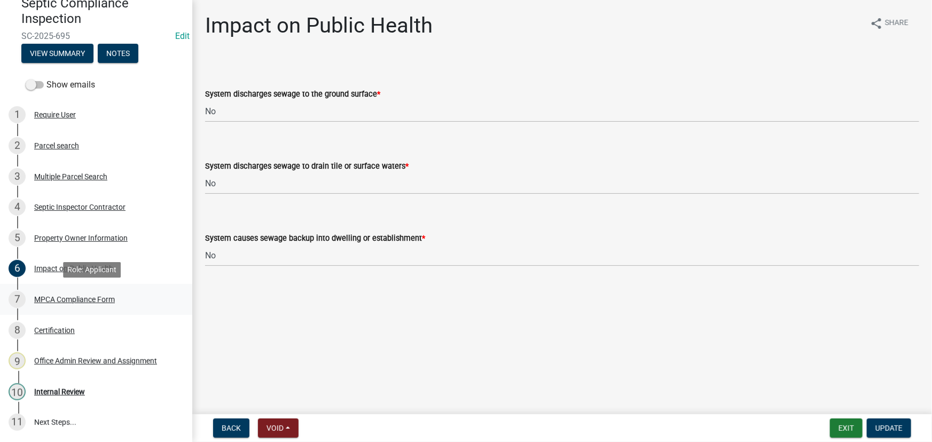
click at [95, 298] on div "MPCA Compliance Form" at bounding box center [74, 299] width 81 height 7
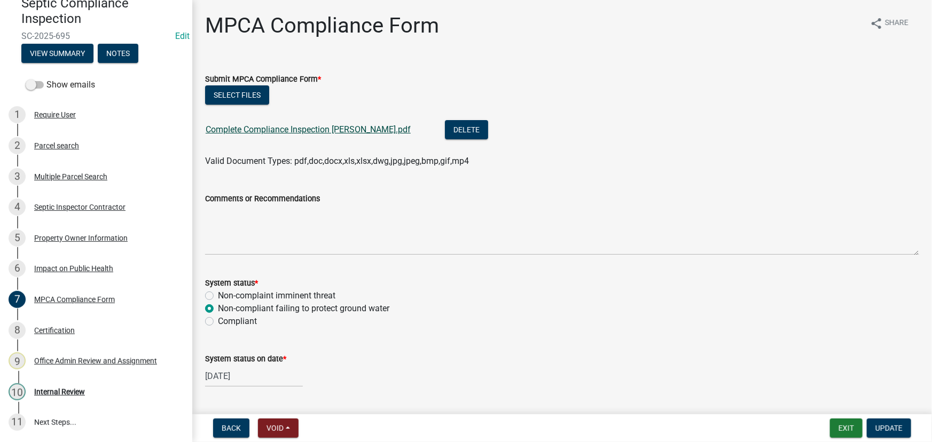
click at [251, 127] on link "Complete Compliance Inspection Arneson.pdf" at bounding box center [308, 129] width 205 height 10
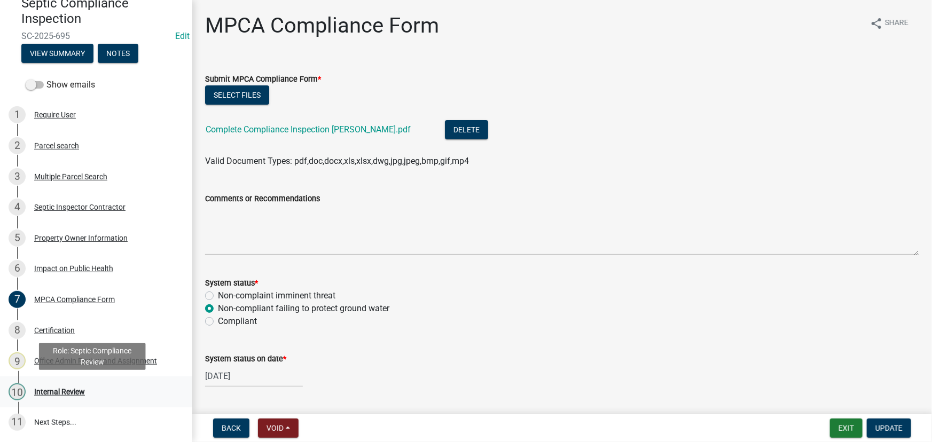
click at [82, 391] on div "Internal Review" at bounding box center [59, 391] width 51 height 7
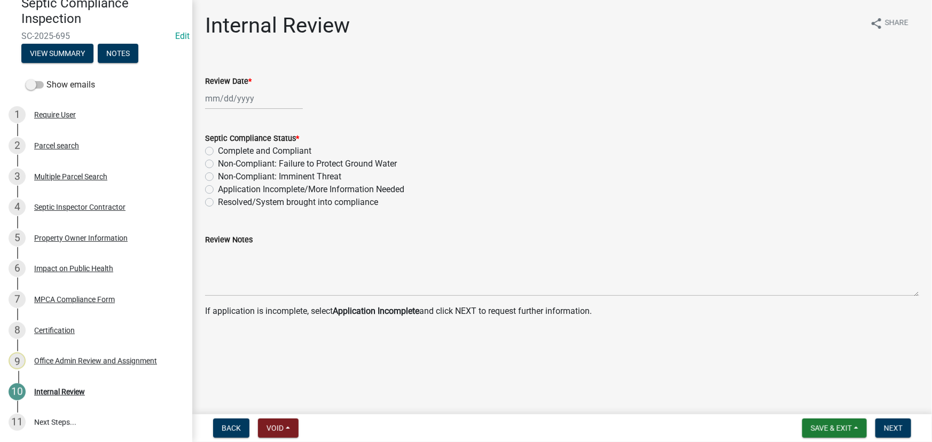
click at [259, 103] on div at bounding box center [254, 99] width 98 height 22
select select "10"
select select "2025"
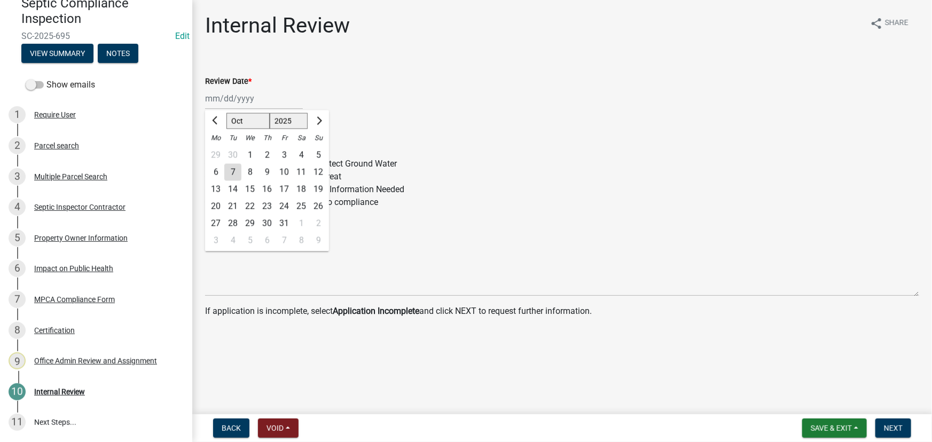
click at [239, 172] on div "7" at bounding box center [232, 172] width 17 height 17
type input "10/07/2025"
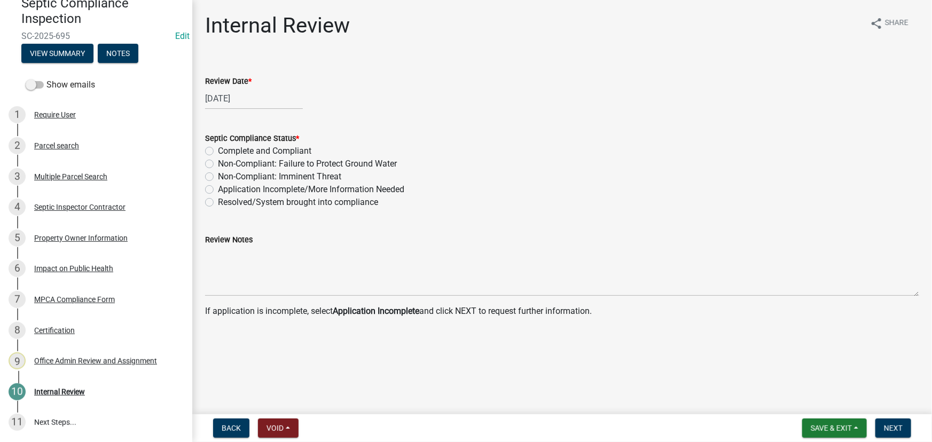
click at [310, 163] on label "Non-Compliant: Failure to Protect Ground Water" at bounding box center [307, 164] width 179 height 13
click at [225, 163] on input "Non-Compliant: Failure to Protect Ground Water" at bounding box center [221, 161] width 7 height 7
radio input "true"
click at [886, 425] on span "Next" at bounding box center [893, 428] width 19 height 9
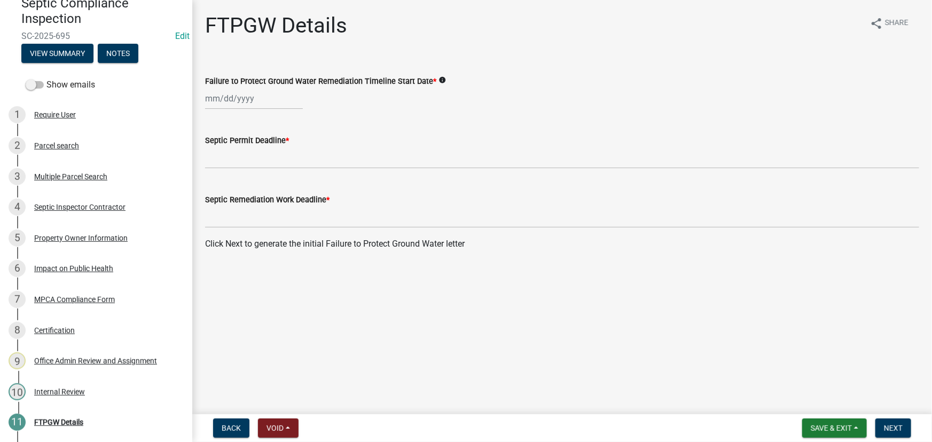
click at [237, 104] on div at bounding box center [254, 99] width 98 height 22
select select "10"
select select "2025"
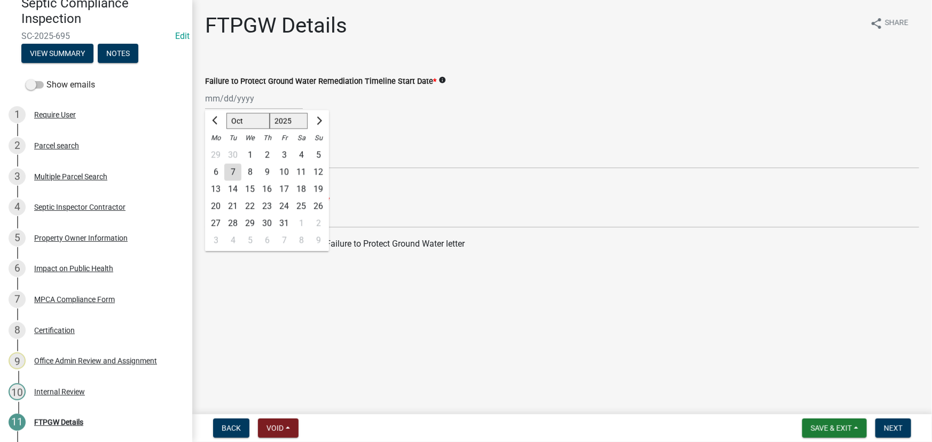
click at [232, 175] on div "7" at bounding box center [232, 172] width 17 height 17
type input "10/07/2025"
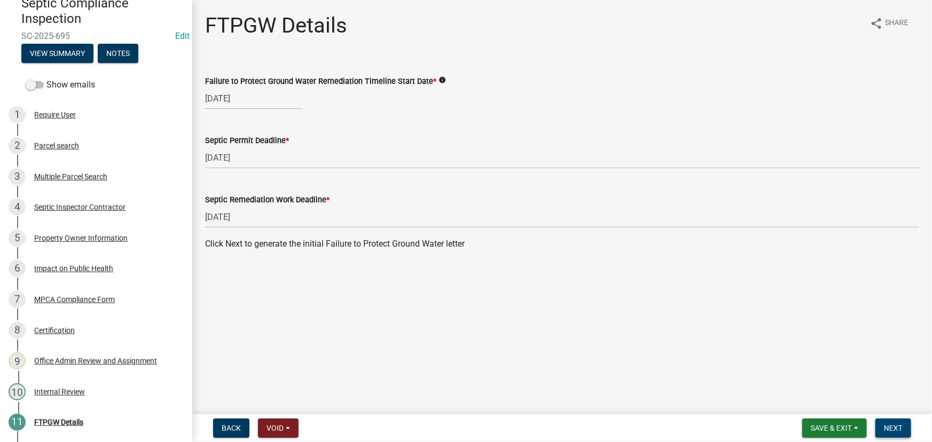
click at [885, 427] on span "Next" at bounding box center [893, 428] width 19 height 9
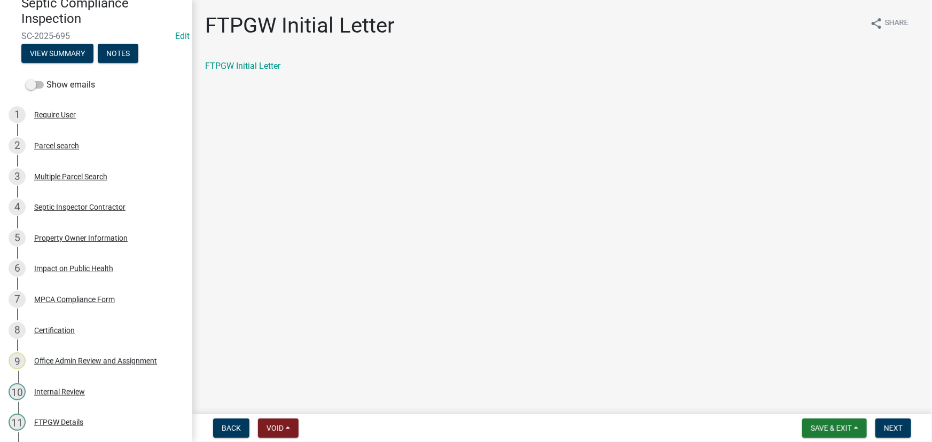
click at [199, 19] on div "FTPGW Initial Letter share Share FTPGW Initial Letter" at bounding box center [562, 52] width 730 height 78
click at [224, 62] on link "FTPGW Initial Letter" at bounding box center [242, 66] width 75 height 10
click at [897, 425] on span "Next" at bounding box center [893, 428] width 19 height 9
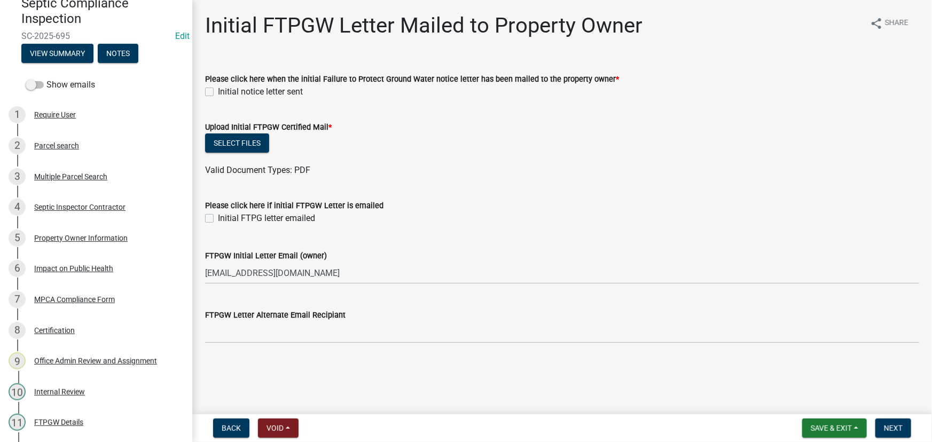
click at [288, 99] on wm-data-entity-input "Please click here when the initial Failure to Protect Ground Water notice lette…" at bounding box center [562, 84] width 714 height 48
click at [265, 88] on label "Initial notice letter sent" at bounding box center [260, 91] width 85 height 13
click at [225, 88] on input "Initial notice letter sent" at bounding box center [221, 88] width 7 height 7
checkbox input "true"
click at [238, 147] on button "Select files" at bounding box center [237, 143] width 64 height 19
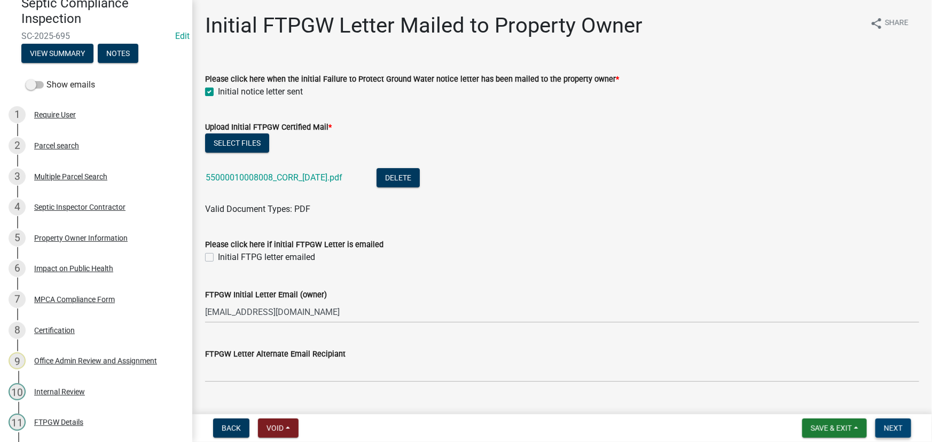
click at [884, 427] on span "Next" at bounding box center [893, 428] width 19 height 9
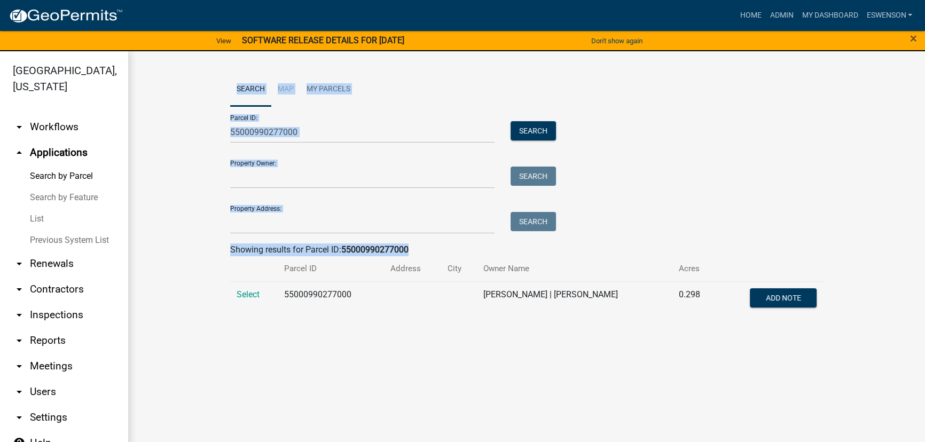
drag, startPoint x: 223, startPoint y: 76, endPoint x: 614, endPoint y: 305, distance: 453.6
click at [559, 335] on div "Search Map My Parcels Parcel ID: 55000990277000 Search Property Owner: Search P…" at bounding box center [526, 198] width 797 height 295
click at [893, 280] on wm-workflow-application-search-view "Search Map My Parcels Parcel ID: 55000990277000 Search Property Owner: Search P…" at bounding box center [527, 199] width 754 height 253
drag, startPoint x: 224, startPoint y: 104, endPoint x: 857, endPoint y: 340, distance: 676.1
click at [857, 340] on div "Search Map My Parcels Parcel ID: 55000990277000 Search Property Owner: Search P…" at bounding box center [526, 198] width 797 height 295
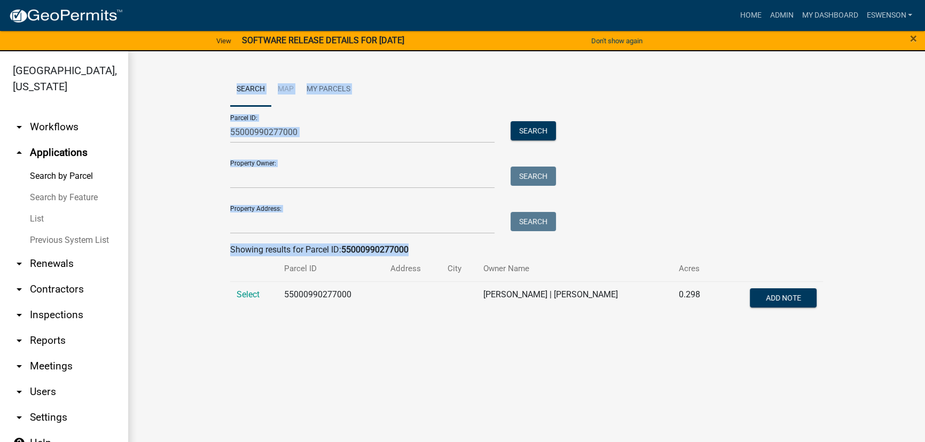
click at [861, 339] on div "Search Map My Parcels Parcel ID: 55000990277000 Search Property Owner: Search P…" at bounding box center [526, 198] width 797 height 295
drag, startPoint x: 645, startPoint y: 346, endPoint x: 192, endPoint y: 87, distance: 522.2
click at [192, 92] on div "Search Map My Parcels Parcel ID: 55000990277000 Search Property Owner: Search P…" at bounding box center [526, 198] width 797 height 295
click at [197, 74] on wm-workflow-application-search-view "Search Map My Parcels Parcel ID: 55000990277000 Search Property Owner: Search P…" at bounding box center [527, 199] width 754 height 253
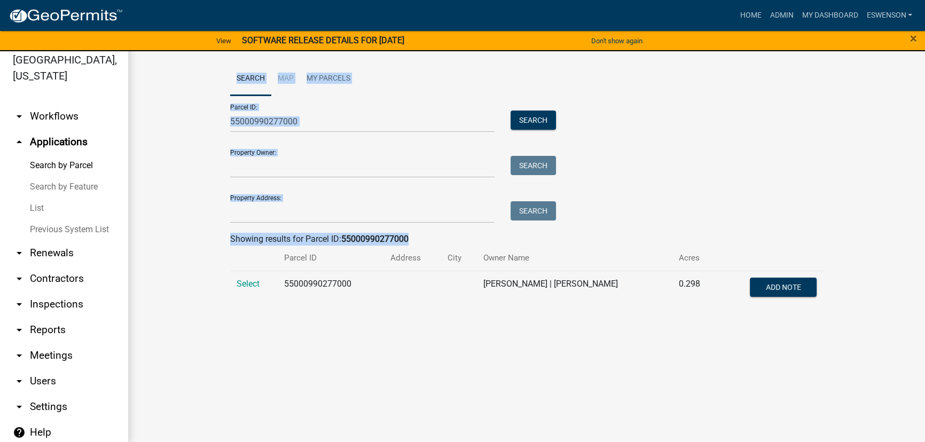
drag, startPoint x: 238, startPoint y: 107, endPoint x: 913, endPoint y: 411, distance: 740.5
click at [913, 411] on main "Search Map My Parcels Parcel ID: 55000990277000 Search Property Owner: Search P…" at bounding box center [526, 243] width 797 height 404
click at [658, 342] on main "Search Map My Parcels Parcel ID: 55000990277000 Search Property Owner: Search P…" at bounding box center [526, 243] width 797 height 404
